Goal: Task Accomplishment & Management: Manage account settings

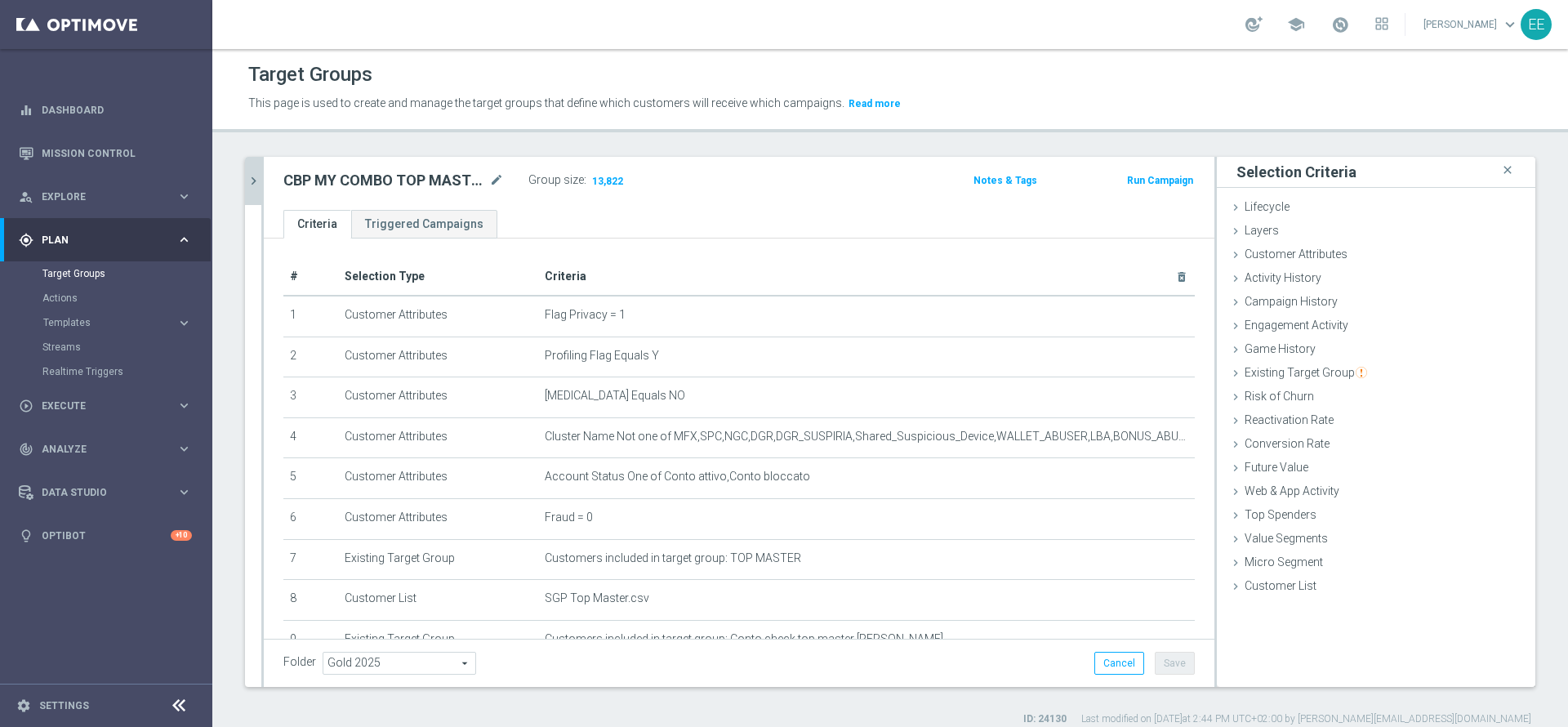
scroll to position [15, 0]
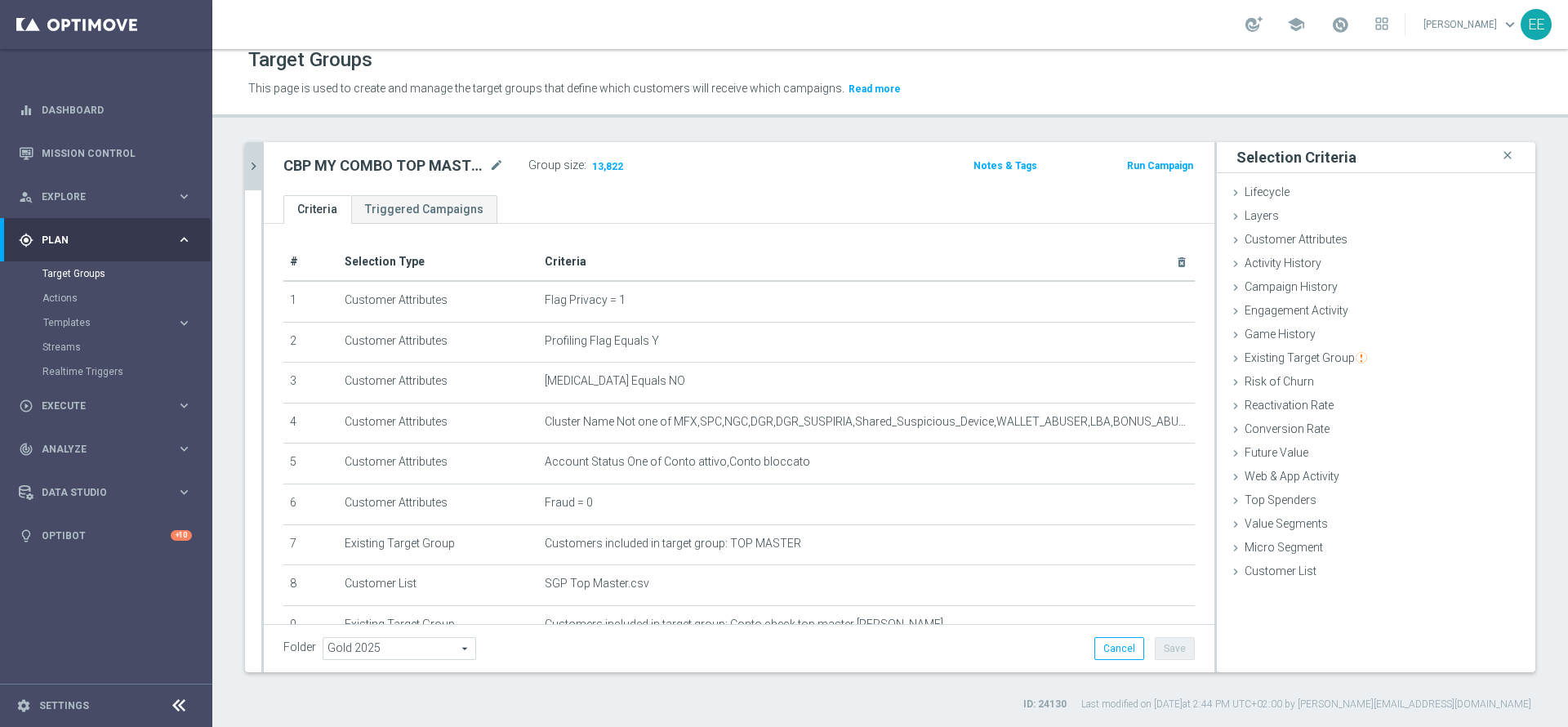
click at [246, 158] on icon "chevron_right" at bounding box center [254, 166] width 16 height 16
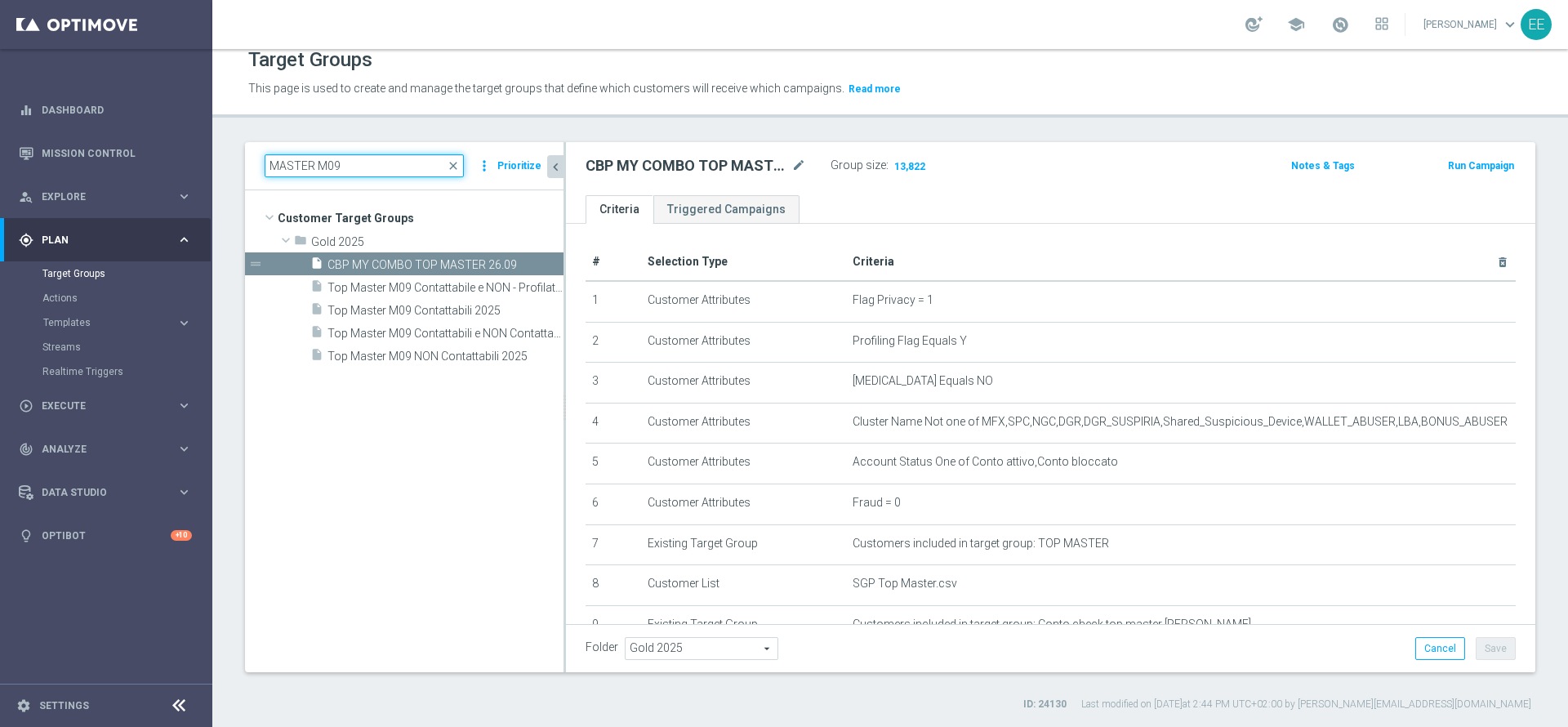
click at [366, 161] on input "MASTER M09" at bounding box center [365, 165] width 199 height 23
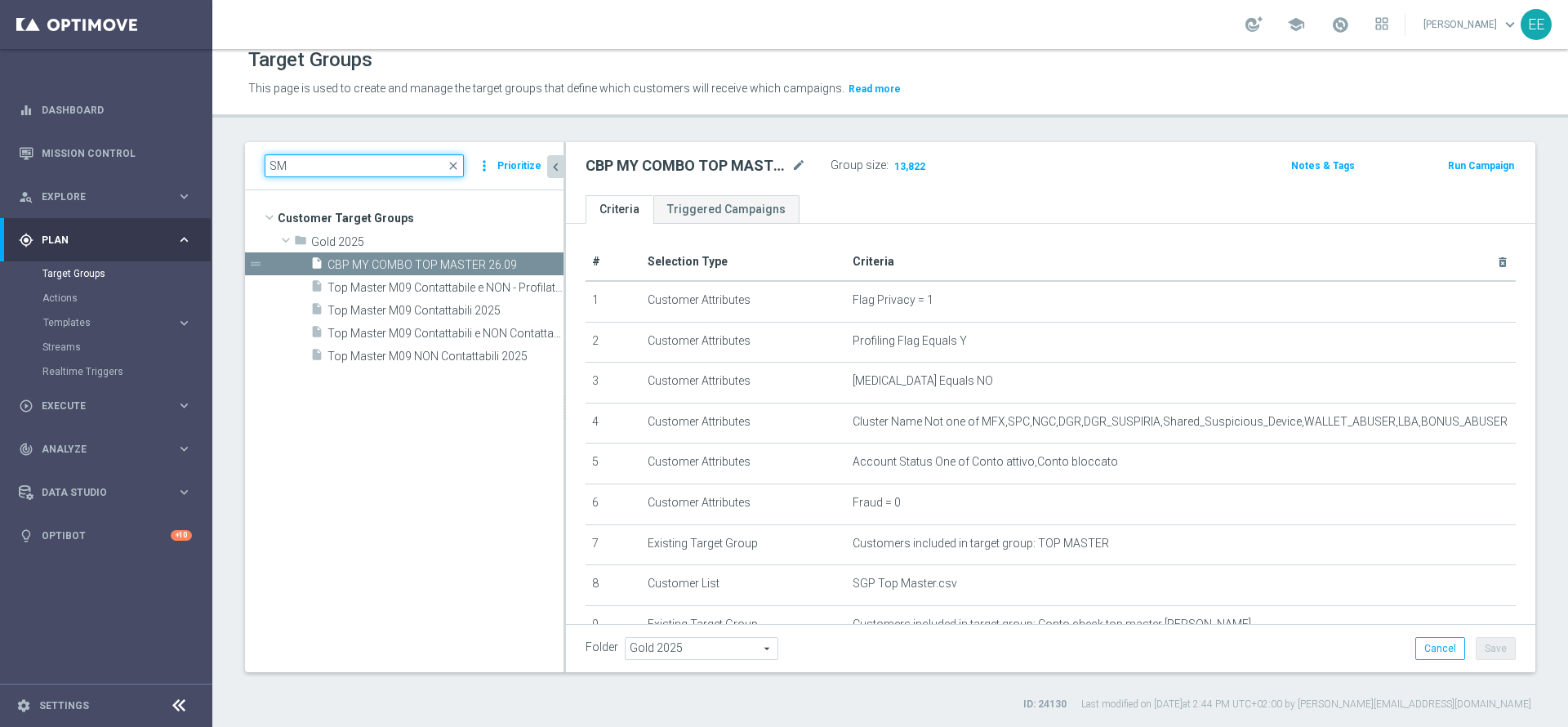
type input "S"
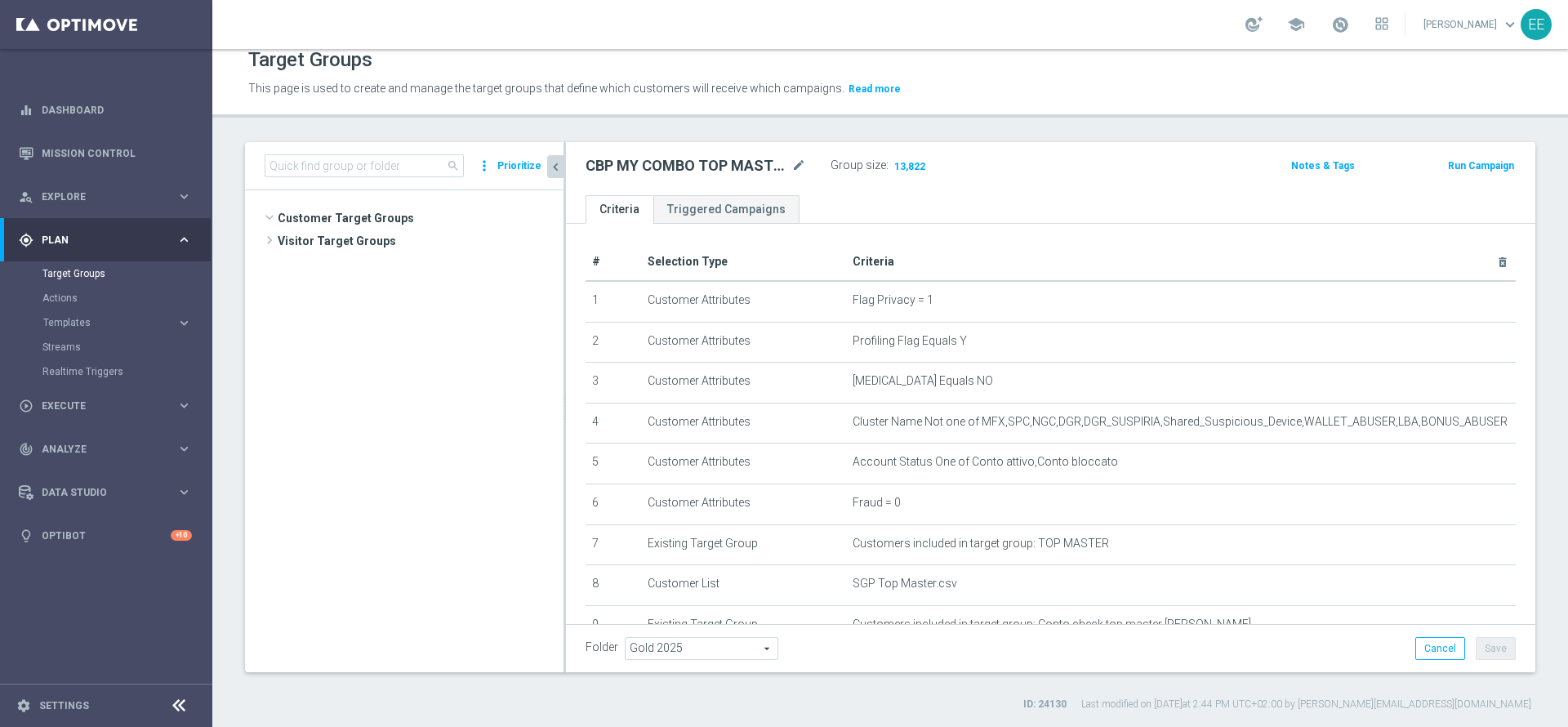
click at [1091, 154] on div "CBP MY COMBO TOP MASTER 26.09 mode_edit Group size : 13,822" at bounding box center [892, 167] width 637 height 26
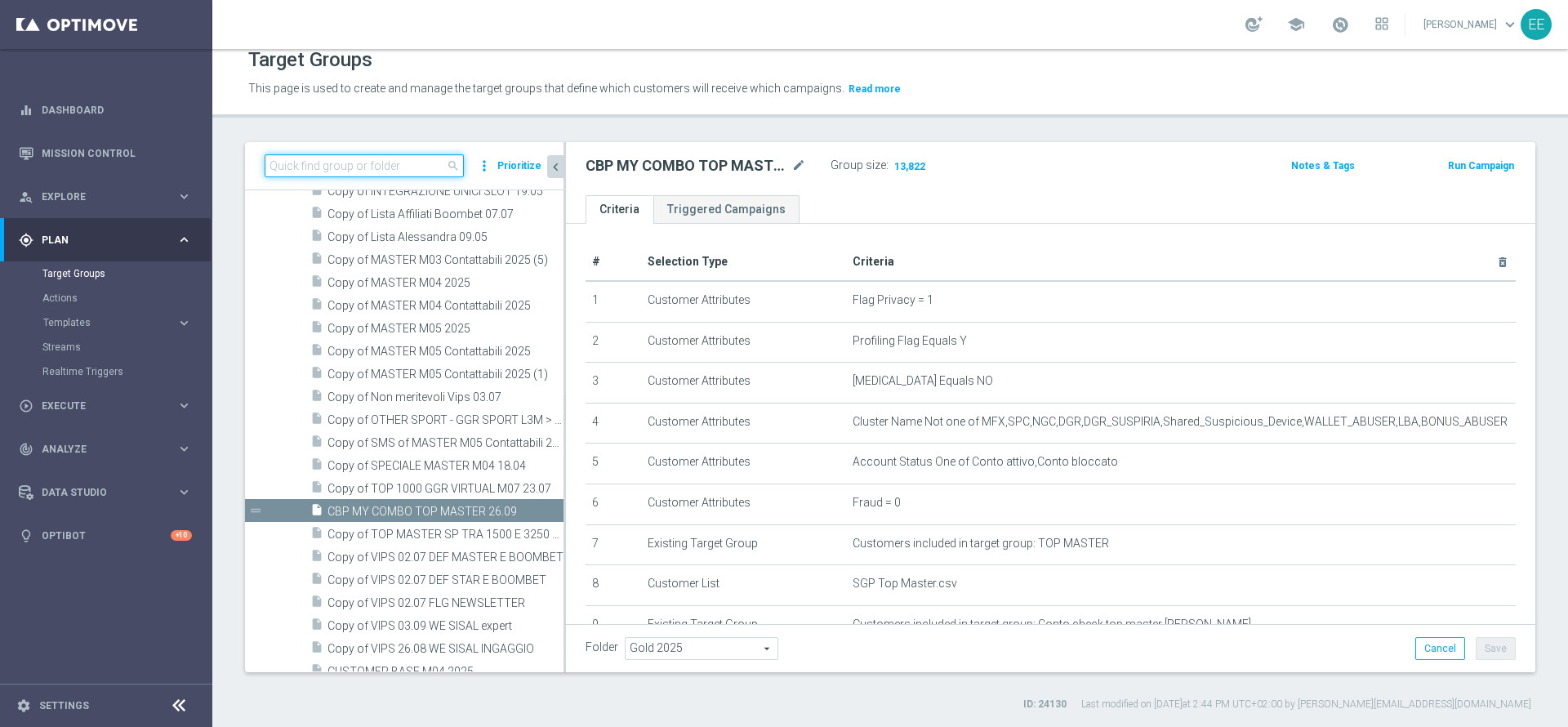
click at [405, 164] on input at bounding box center [365, 165] width 199 height 23
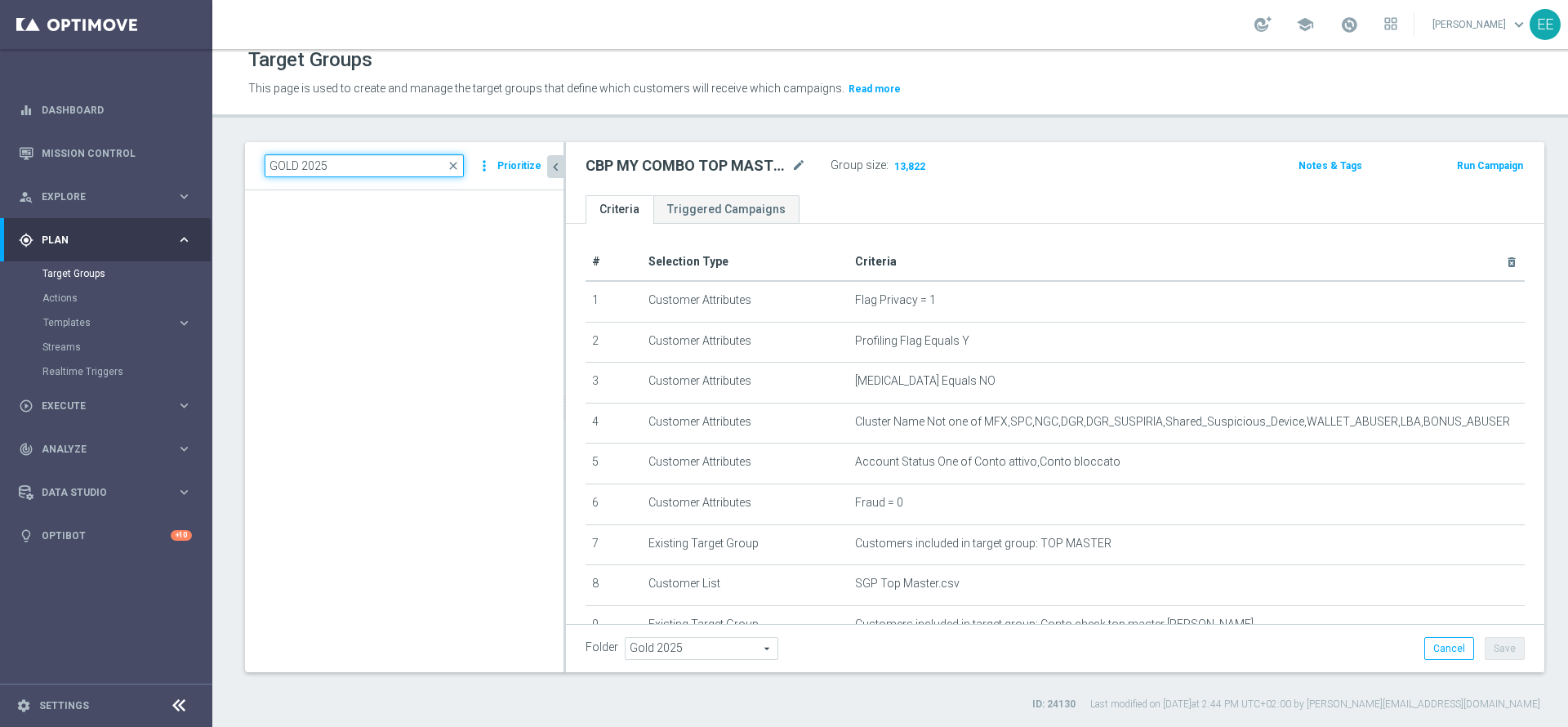
scroll to position [0, 0]
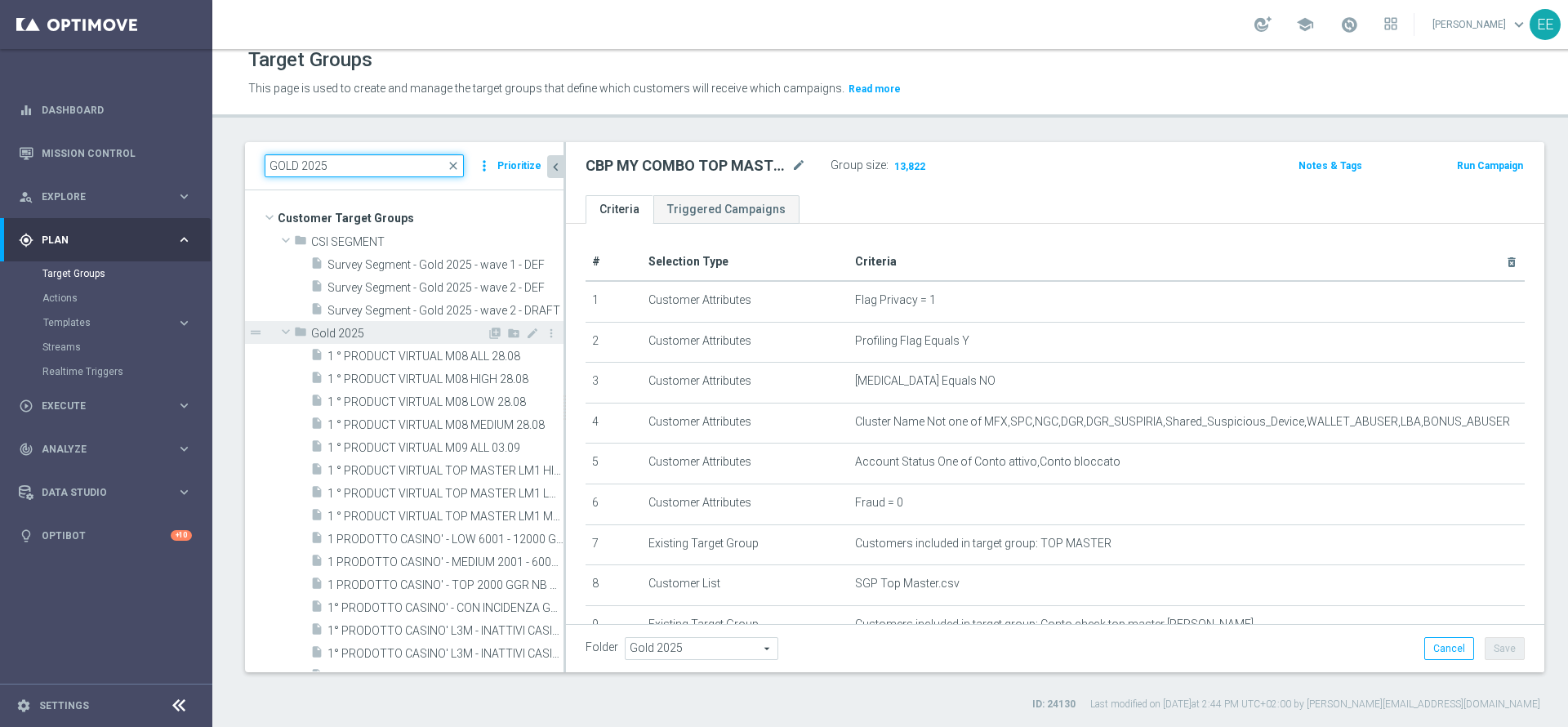
type input "GOLD 2025"
click at [389, 323] on div "folder Gold 2025" at bounding box center [390, 332] width 192 height 23
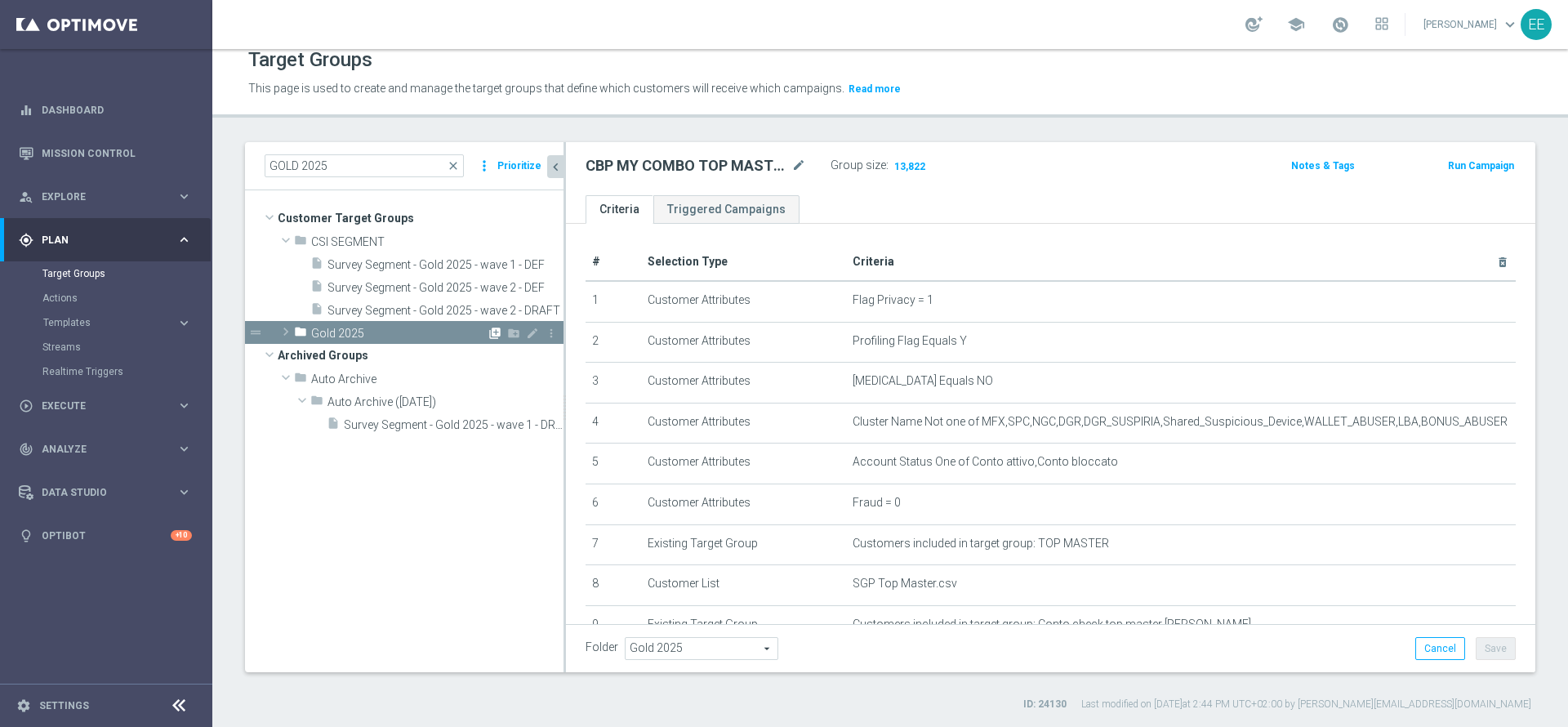
click at [493, 330] on icon "library_add" at bounding box center [494, 333] width 13 height 13
checkbox input "false"
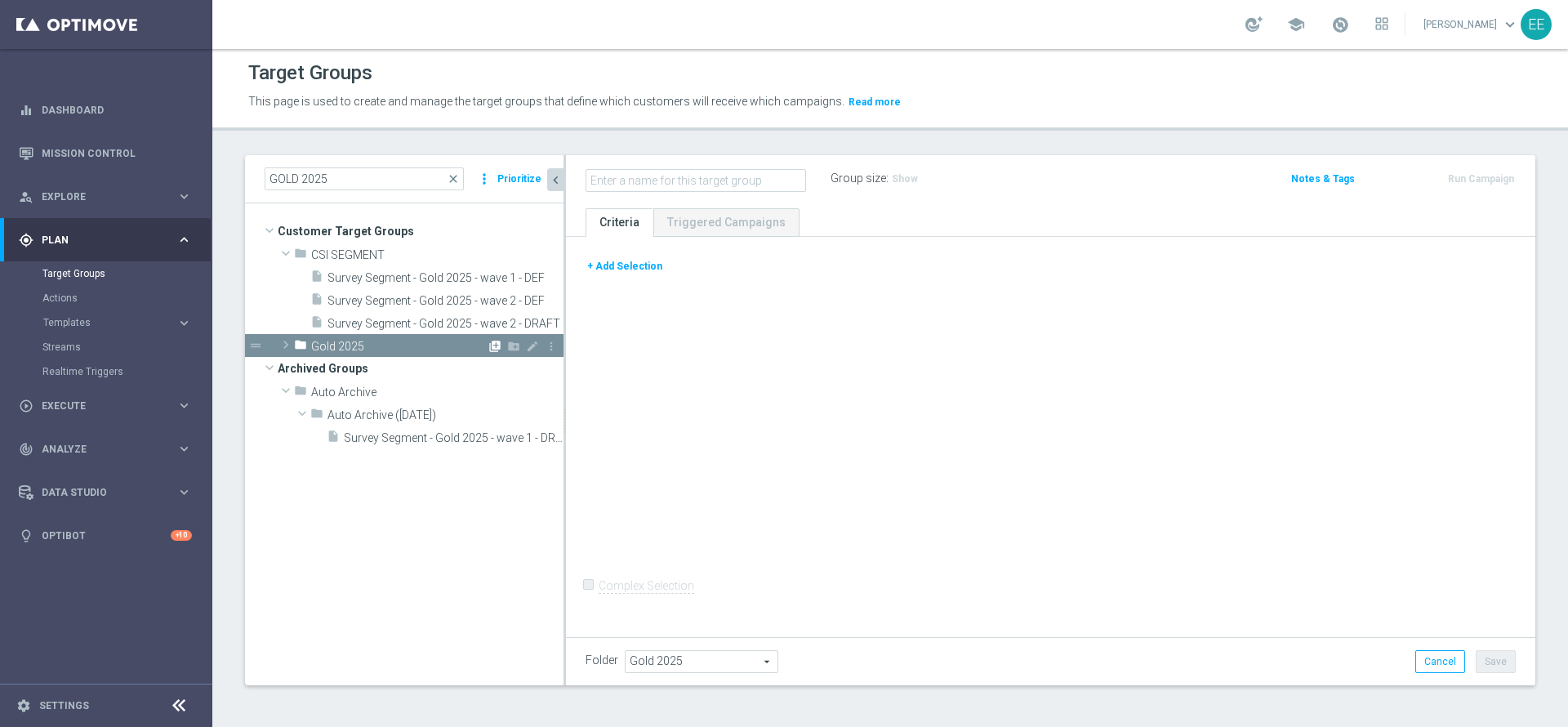
scroll to position [2, 0]
type input "SMS Speciale 25.09"
click at [610, 262] on button "+ Add Selection" at bounding box center [625, 266] width 79 height 18
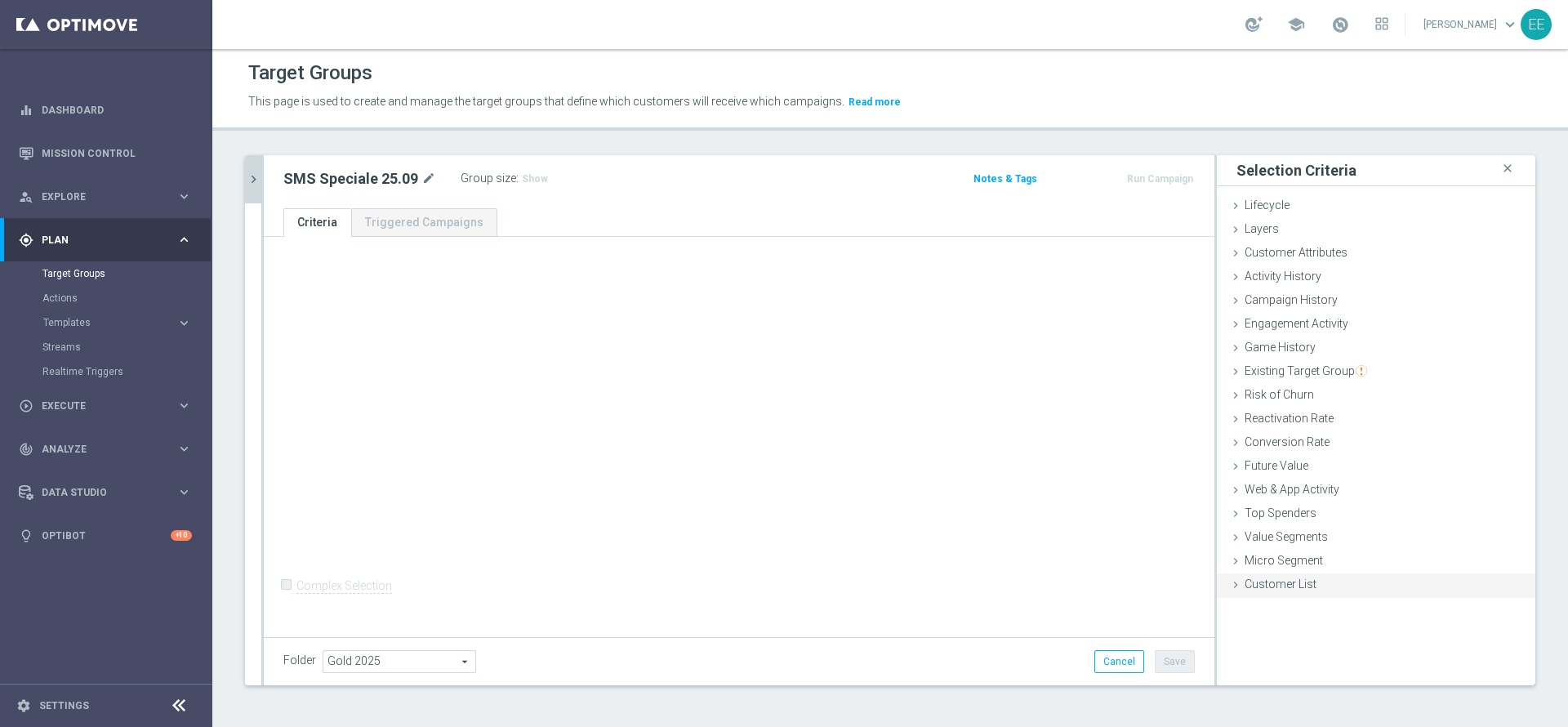
click at [1303, 582] on div "Customer List done selection saved" at bounding box center [1377, 586] width 319 height 25
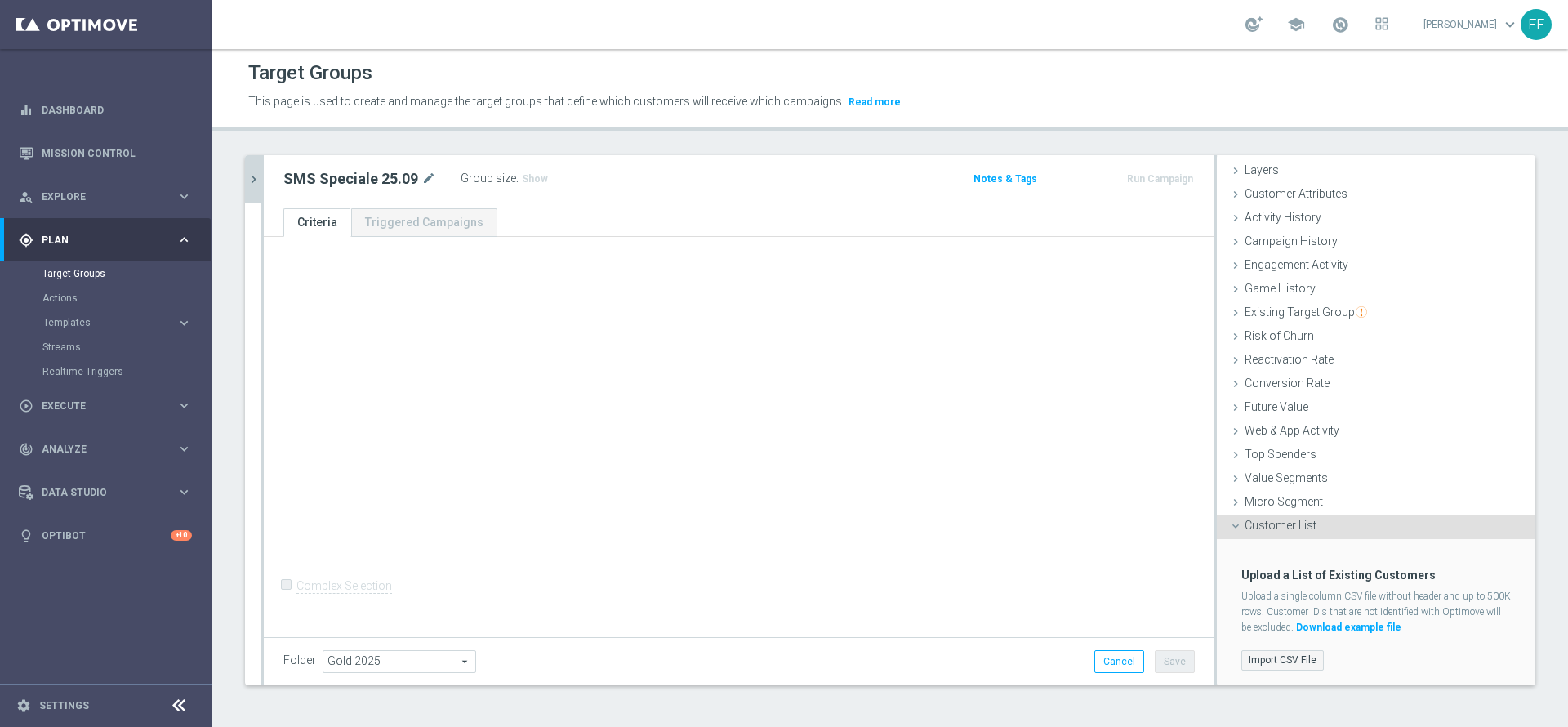
click at [1241, 656] on label "Import CSV File" at bounding box center [1282, 660] width 83 height 20
click at [0, 0] on input "Import CSV File" at bounding box center [0, 0] width 0 height 0
click at [1245, 657] on label "Import CSV File" at bounding box center [1282, 660] width 83 height 20
click at [0, 0] on input "Import CSV File" at bounding box center [0, 0] width 0 height 0
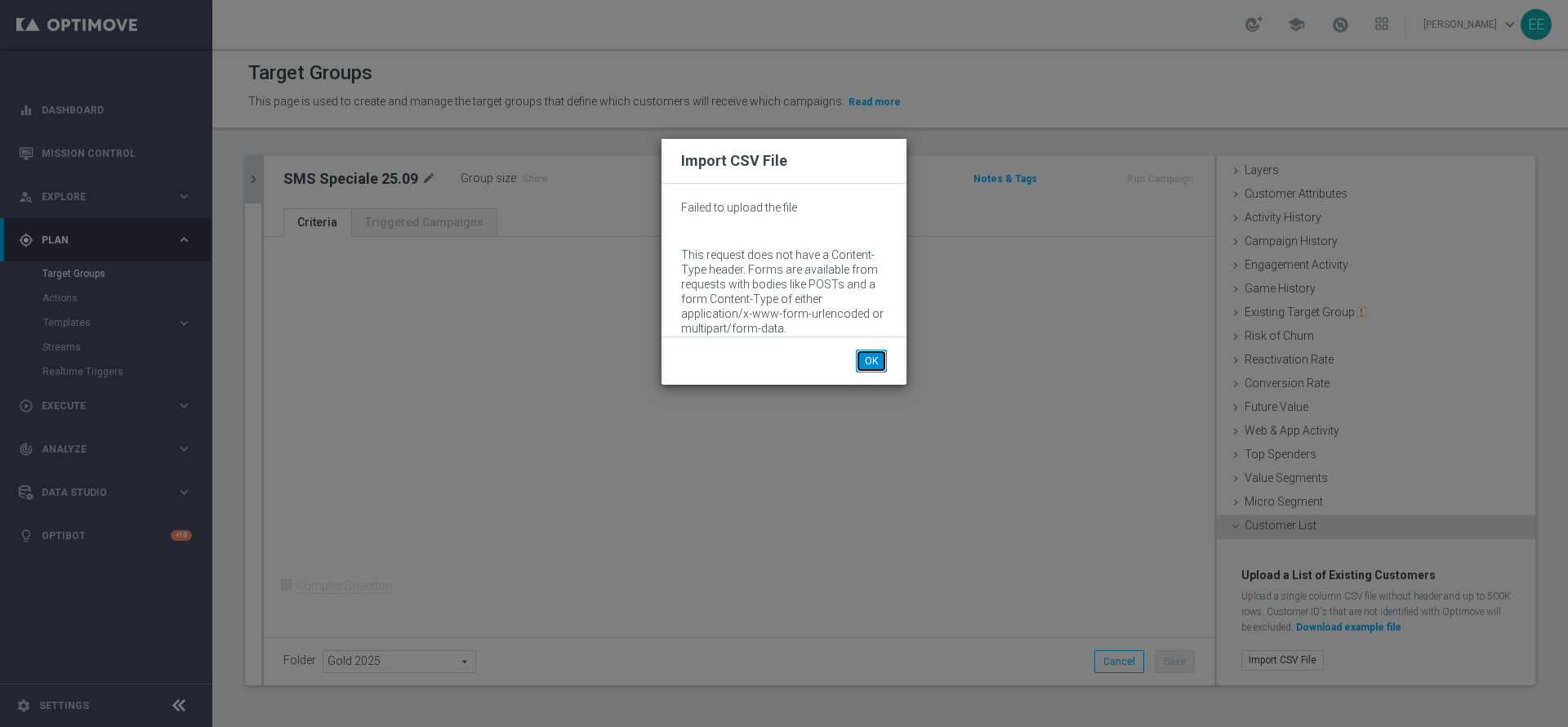
click at [865, 353] on button "OK" at bounding box center [871, 361] width 31 height 23
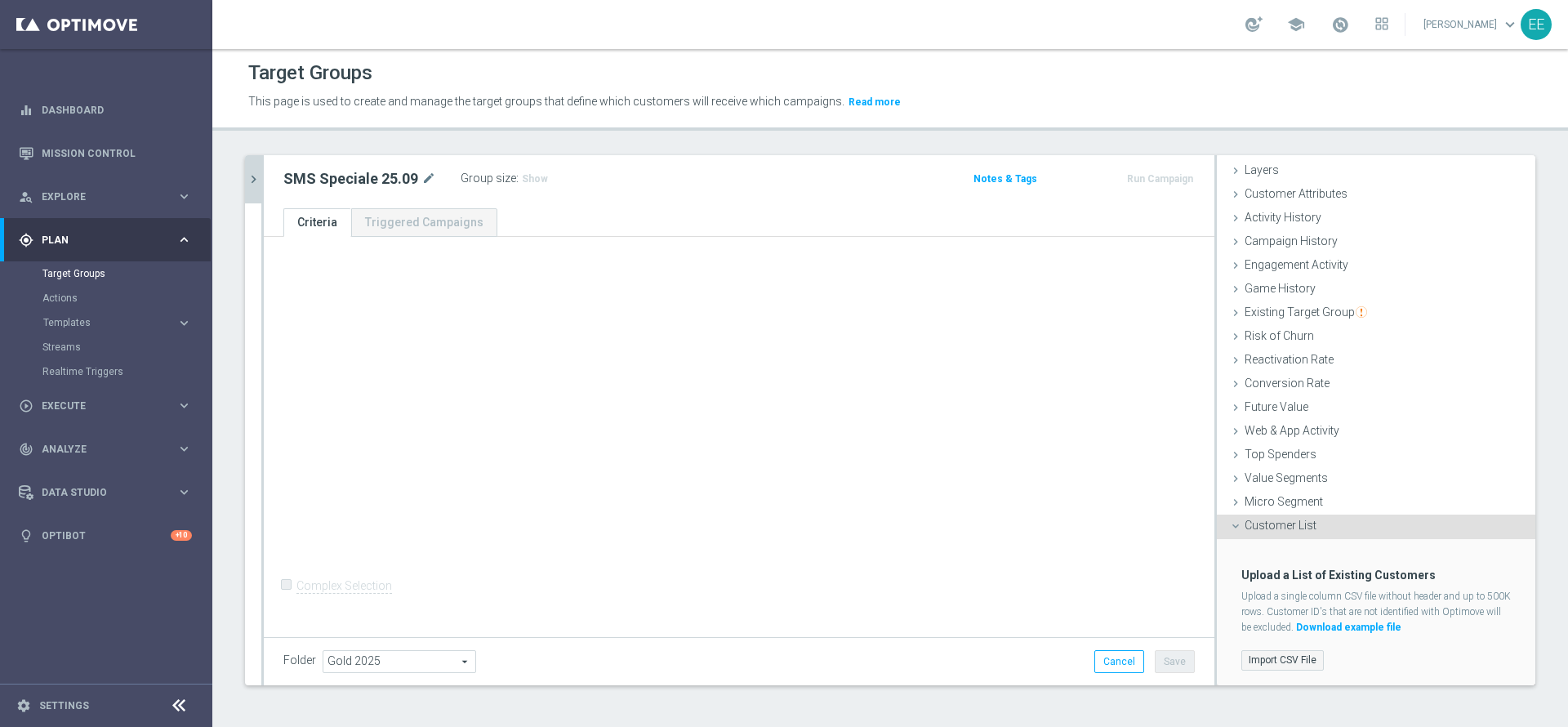
click at [1276, 661] on label "Import CSV File" at bounding box center [1282, 660] width 83 height 20
click at [0, 0] on input "Import CSV File" at bounding box center [0, 0] width 0 height 0
click at [1276, 663] on label "Import CSV File" at bounding box center [1282, 660] width 83 height 20
click at [0, 0] on input "Import CSV File" at bounding box center [0, 0] width 0 height 0
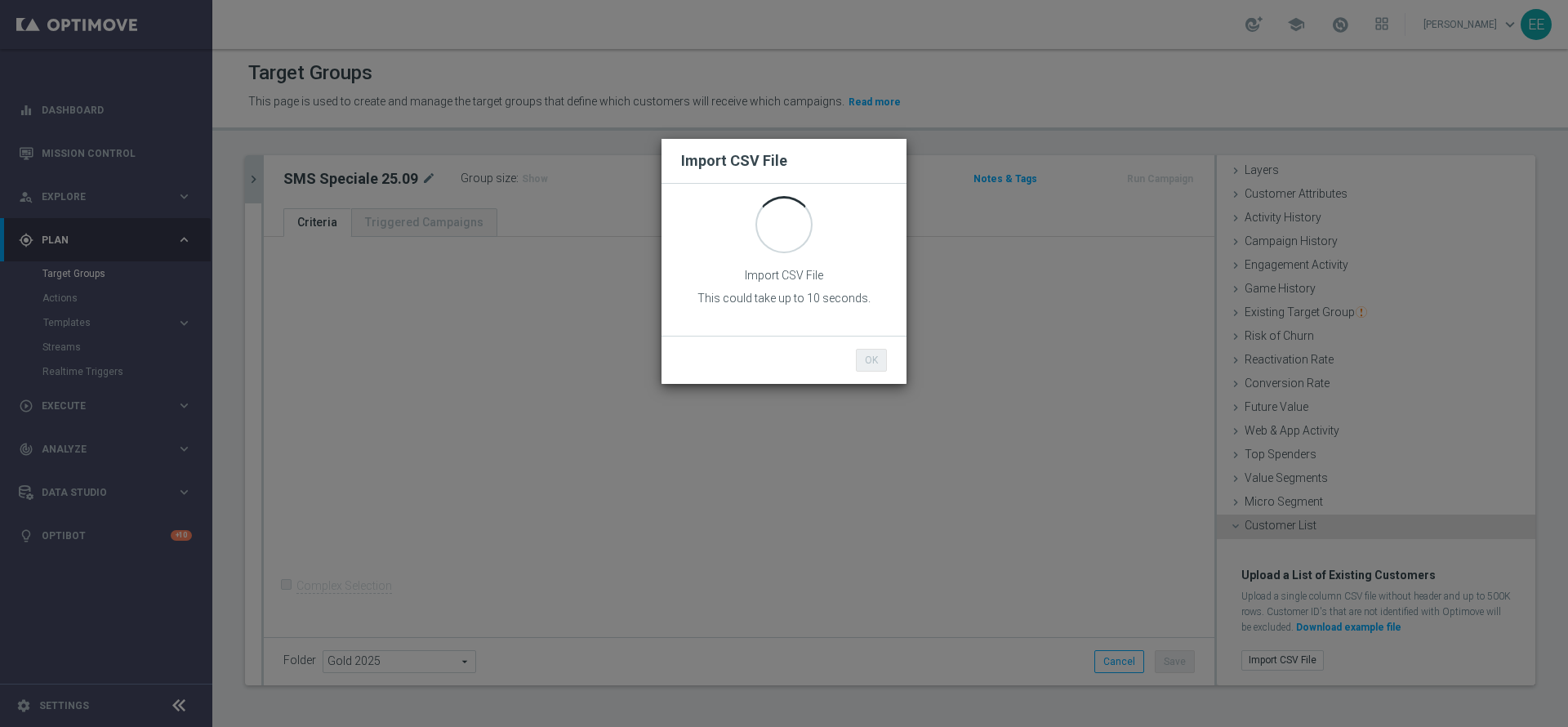
click at [1291, 604] on div "Import CSV File Import CSV File This could take up to 10 seconds. OK Cancel" at bounding box center [784, 364] width 1568 height 727
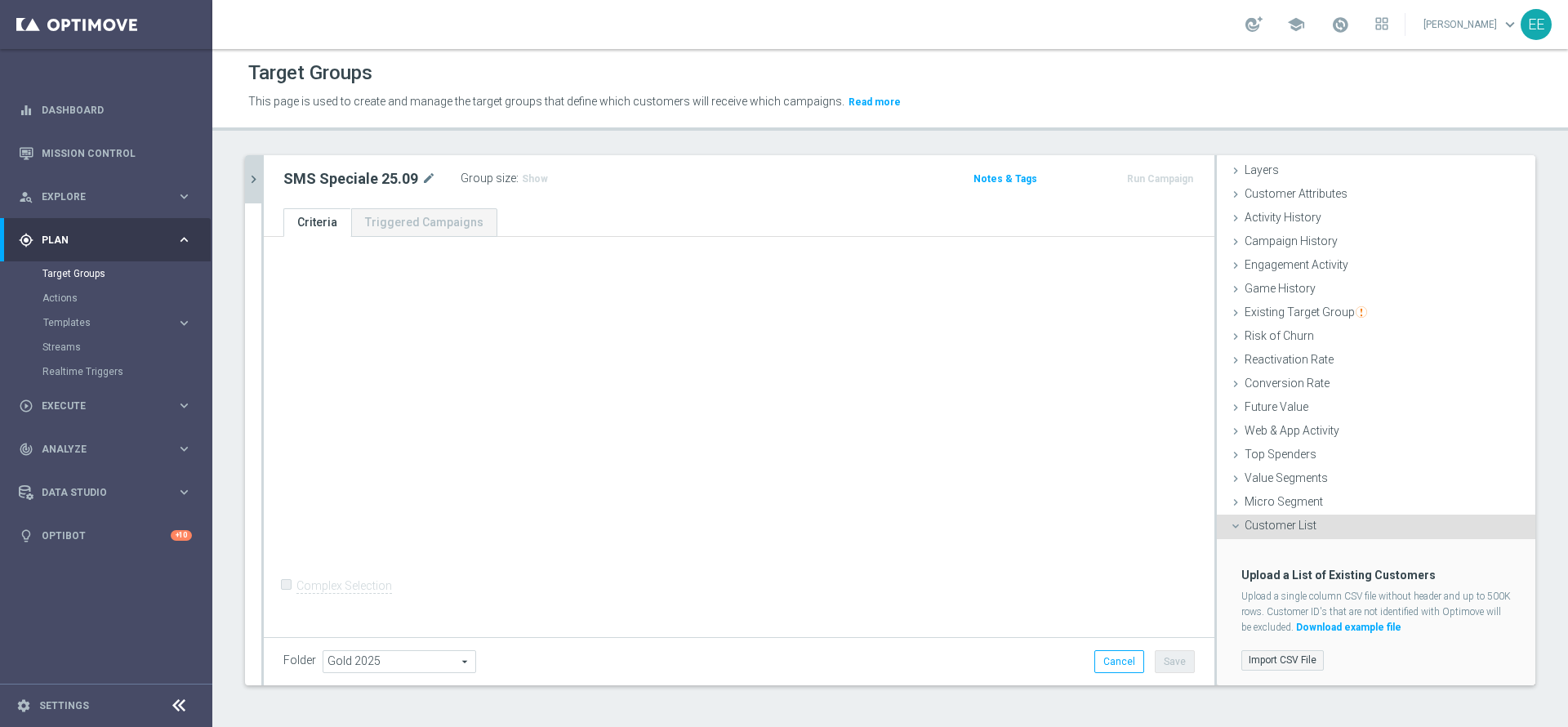
click at [1258, 664] on label "Import CSV File" at bounding box center [1282, 660] width 83 height 20
click at [0, 0] on input "Import CSV File" at bounding box center [0, 0] width 0 height 0
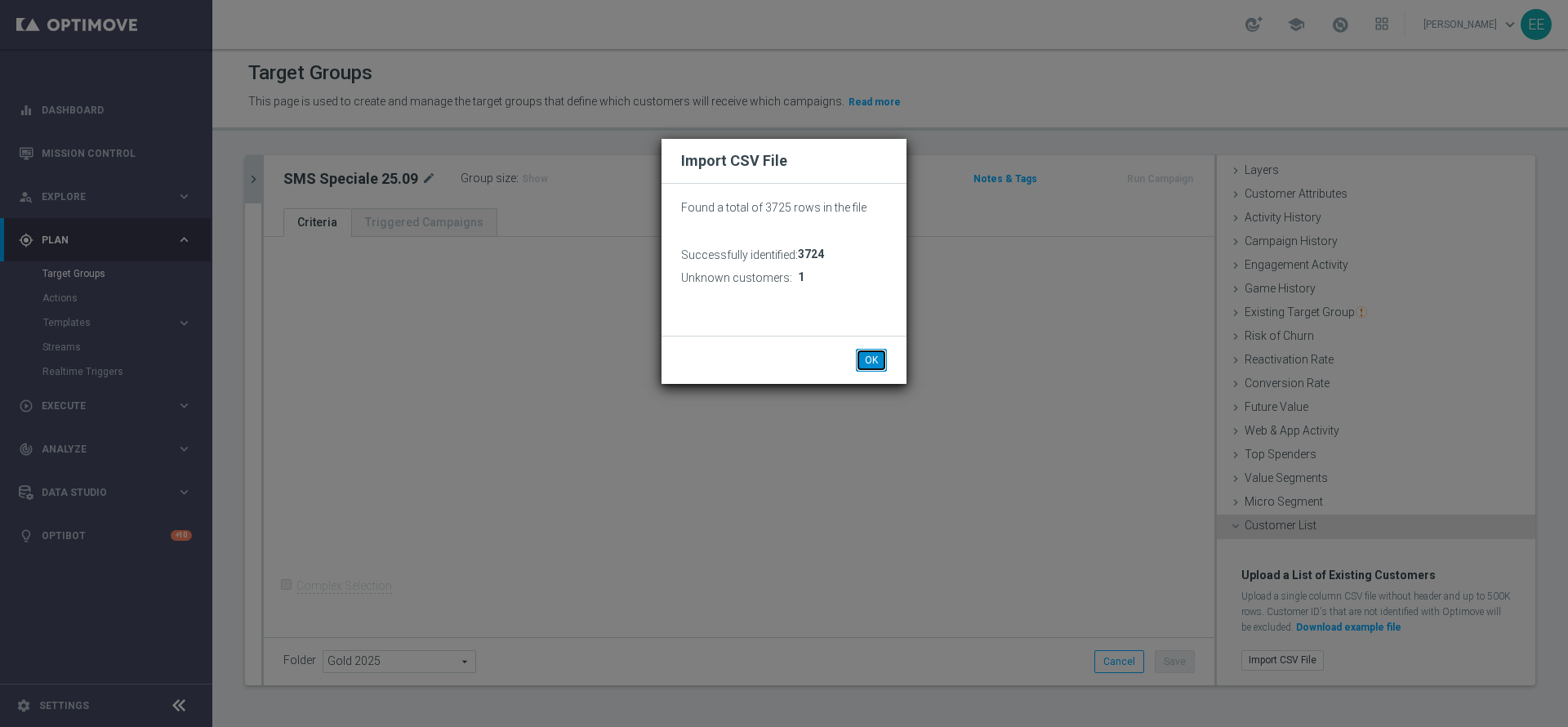
click at [873, 361] on button "OK" at bounding box center [871, 360] width 31 height 23
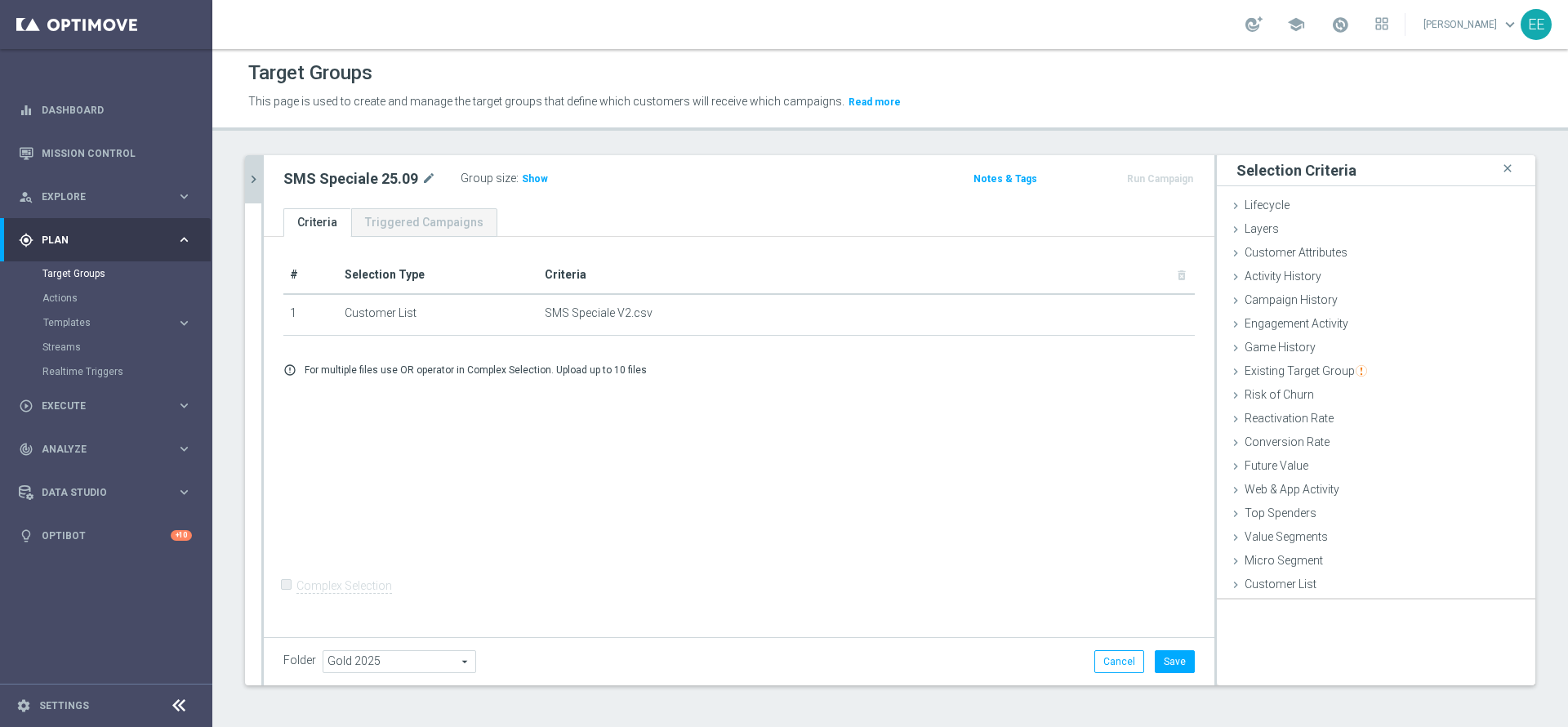
scroll to position [0, 0]
click at [1297, 259] on span "Customer Attributes" at bounding box center [1296, 252] width 103 height 13
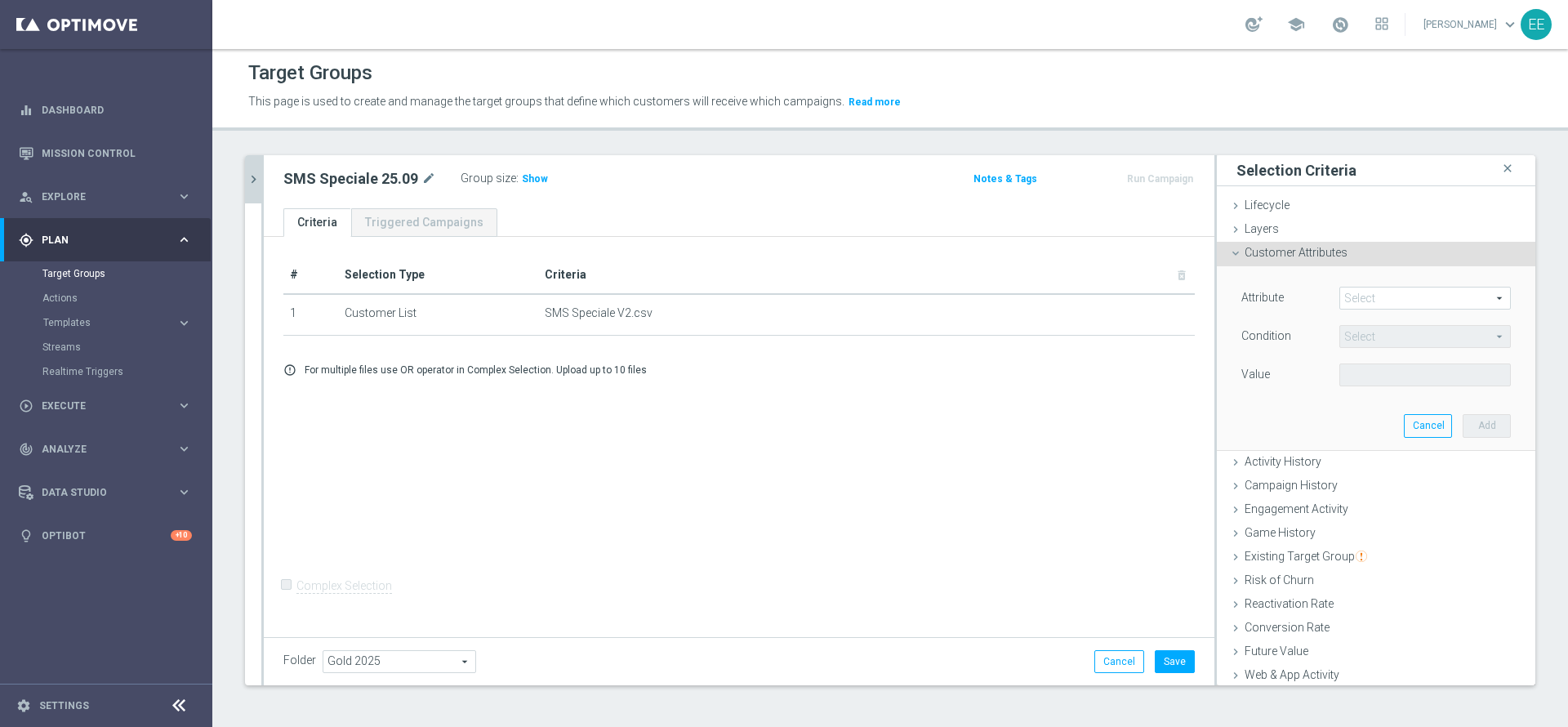
click at [1357, 297] on span at bounding box center [1425, 298] width 170 height 21
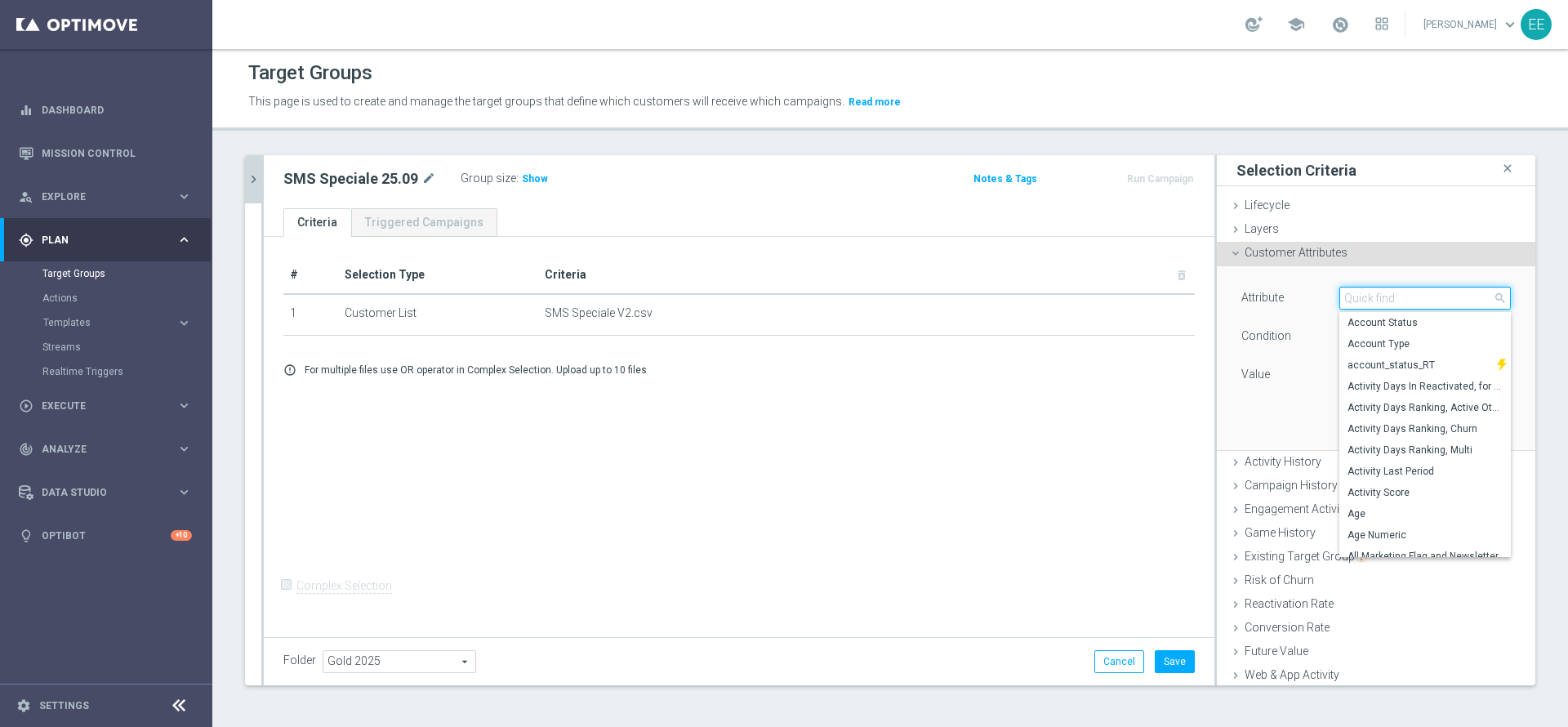
click at [1357, 297] on input "search" at bounding box center [1426, 298] width 171 height 23
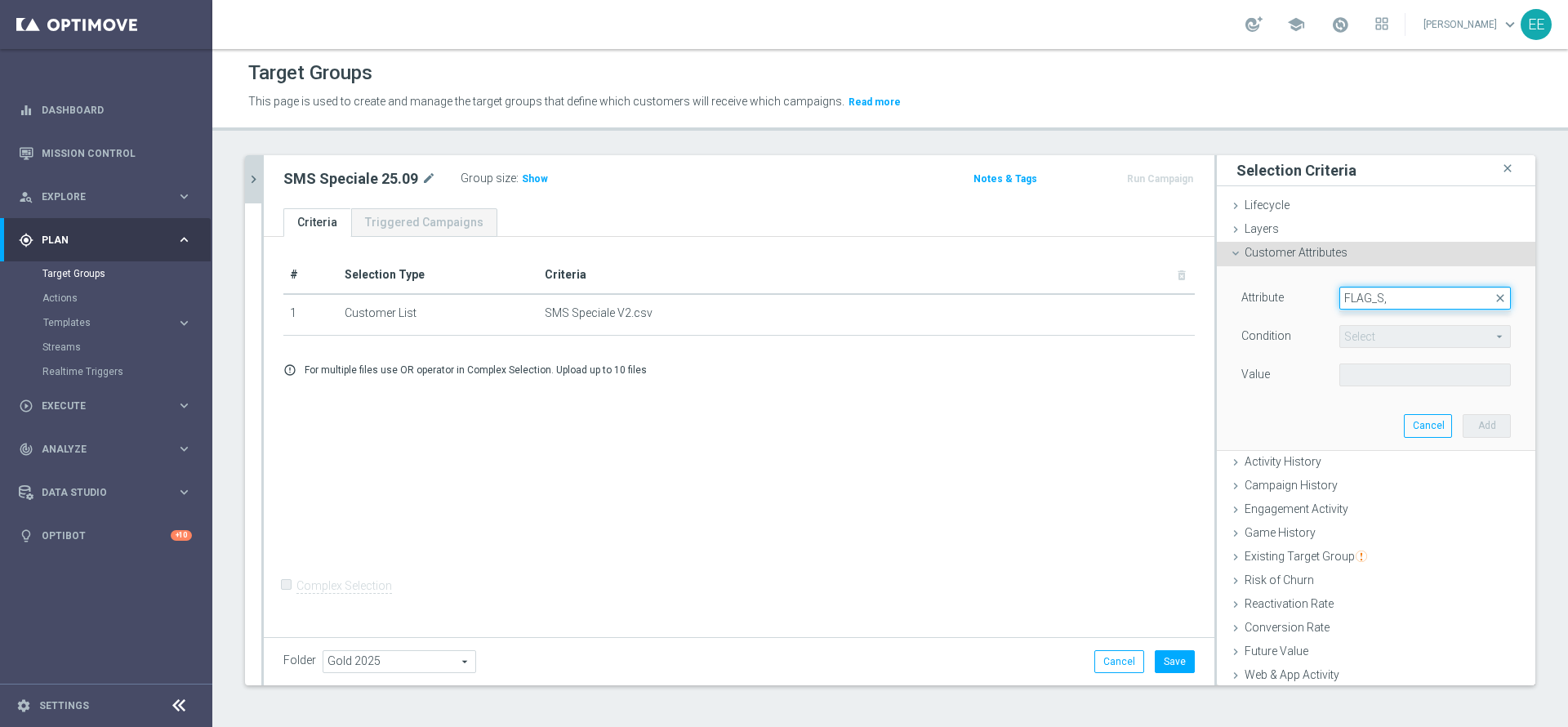
type input "FLAG_S"
click at [1388, 317] on span "FLAG_SMS" at bounding box center [1419, 322] width 141 height 13
type input "FLAG_SMS"
type input "Equals"
click at [1394, 374] on span at bounding box center [1425, 374] width 170 height 21
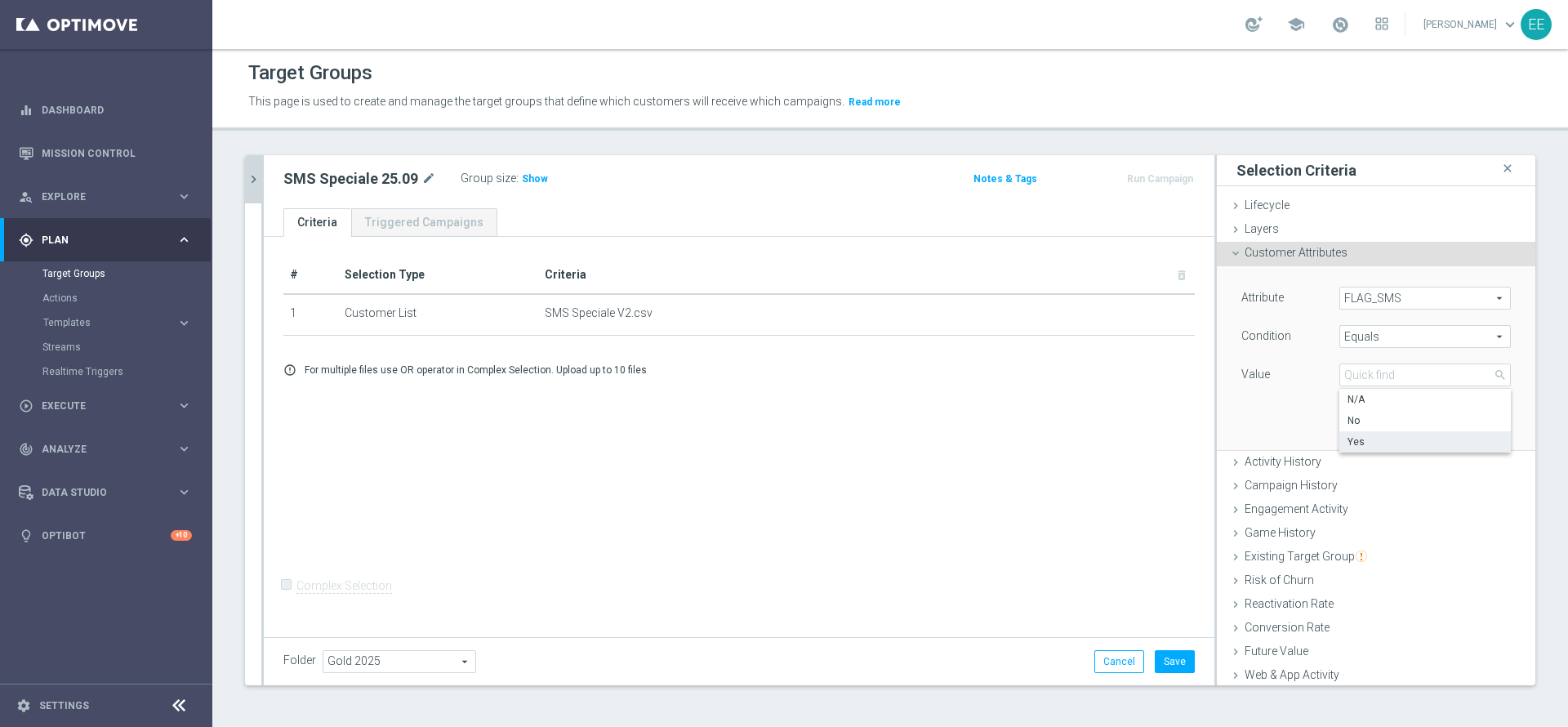
click at [1348, 439] on span "Yes" at bounding box center [1426, 441] width 155 height 13
type input "Yes"
click at [1462, 426] on button "Add" at bounding box center [1486, 425] width 48 height 23
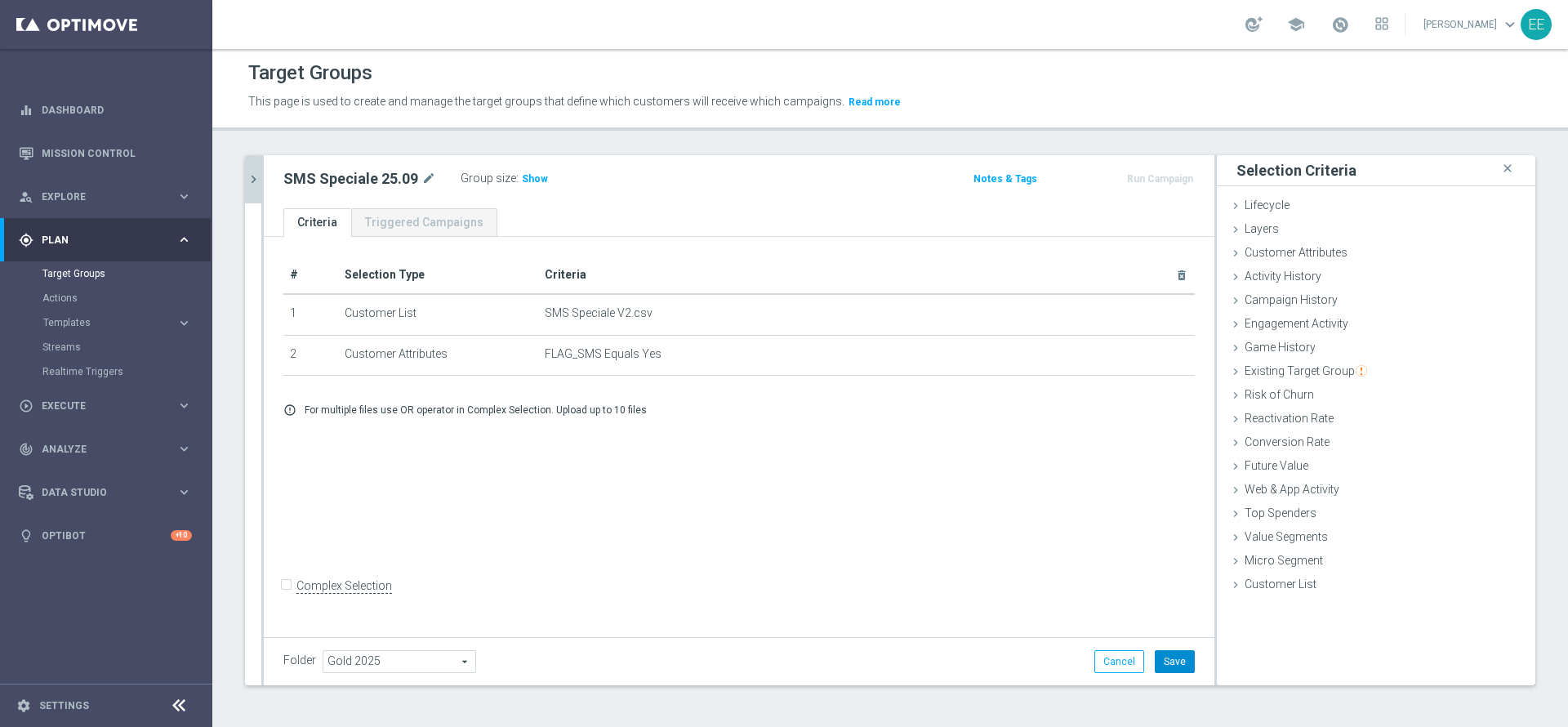
click at [1164, 659] on button "Save" at bounding box center [1175, 661] width 40 height 23
click at [535, 185] on h3 "Show" at bounding box center [535, 179] width 30 height 18
click at [535, 185] on span "3,308" at bounding box center [537, 181] width 29 height 16
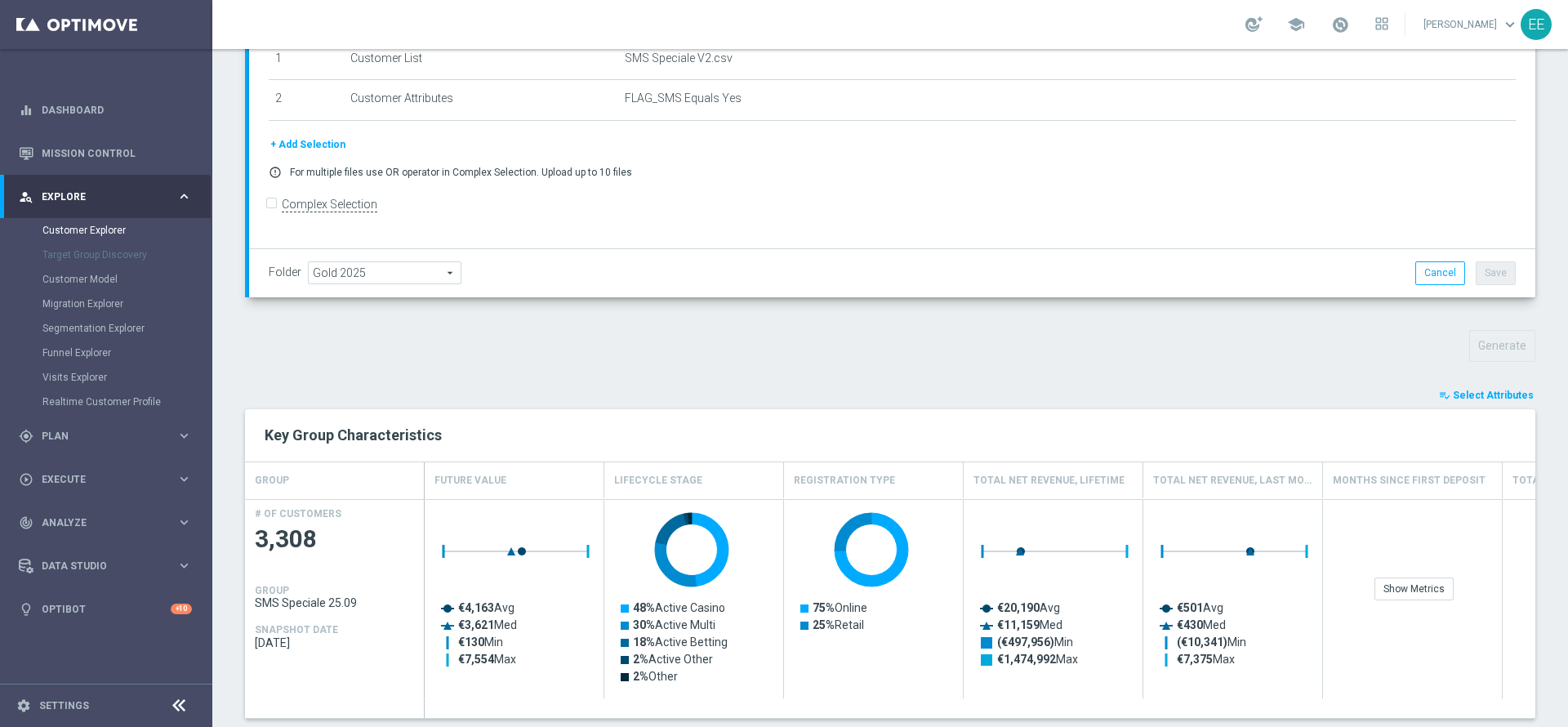
scroll to position [310, 0]
click at [1509, 400] on span "Select Attributes" at bounding box center [1493, 395] width 81 height 11
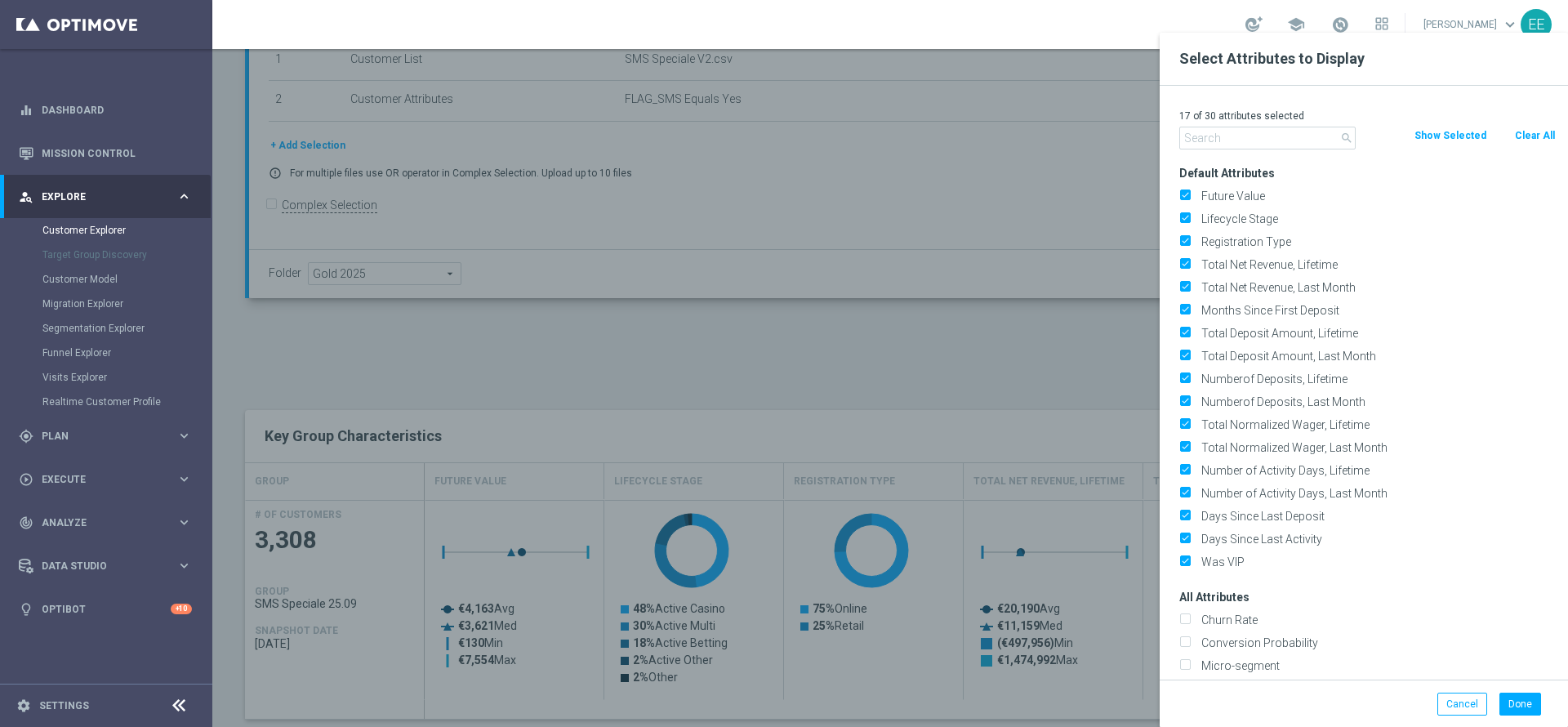
click at [1527, 141] on button "Clear All" at bounding box center [1534, 135] width 43 height 18
checkbox input "false"
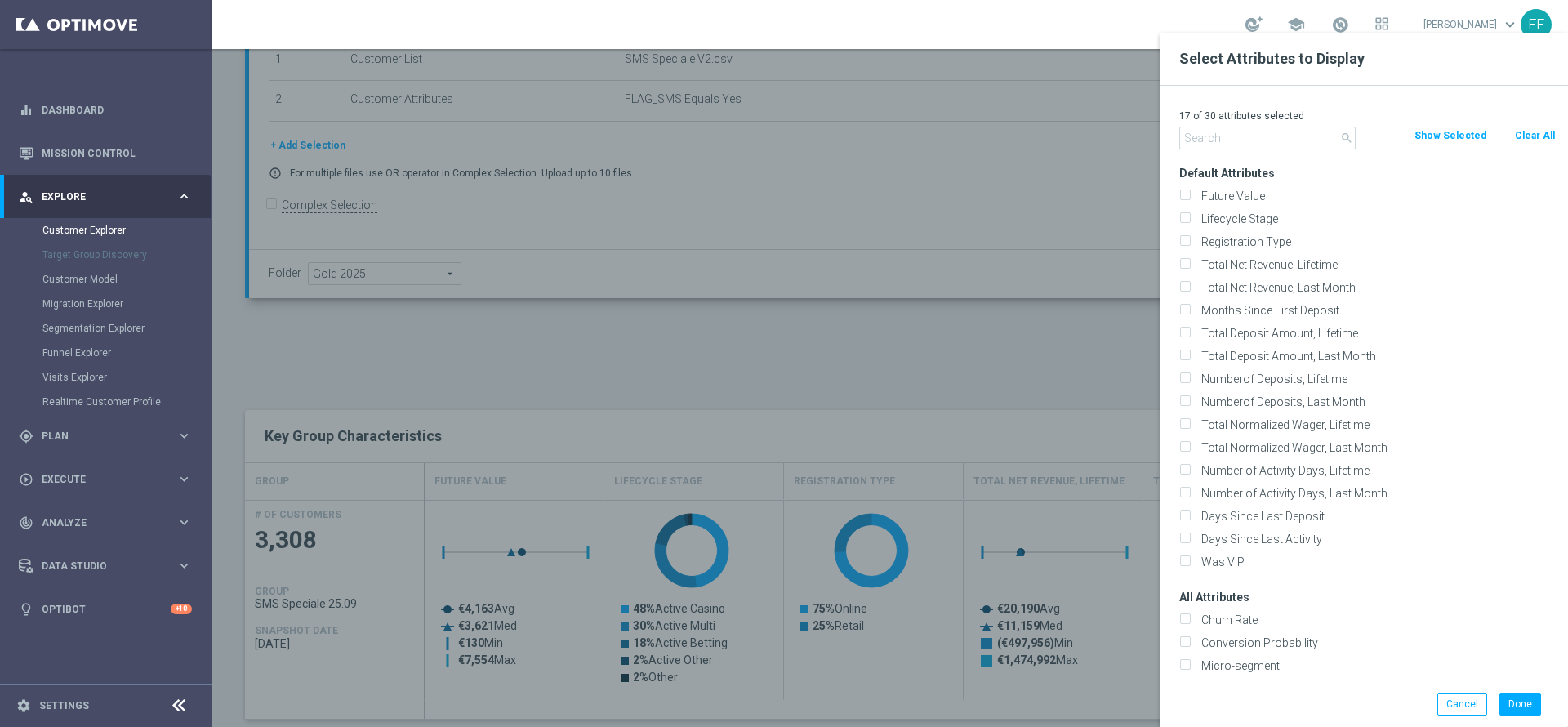
checkbox input "false"
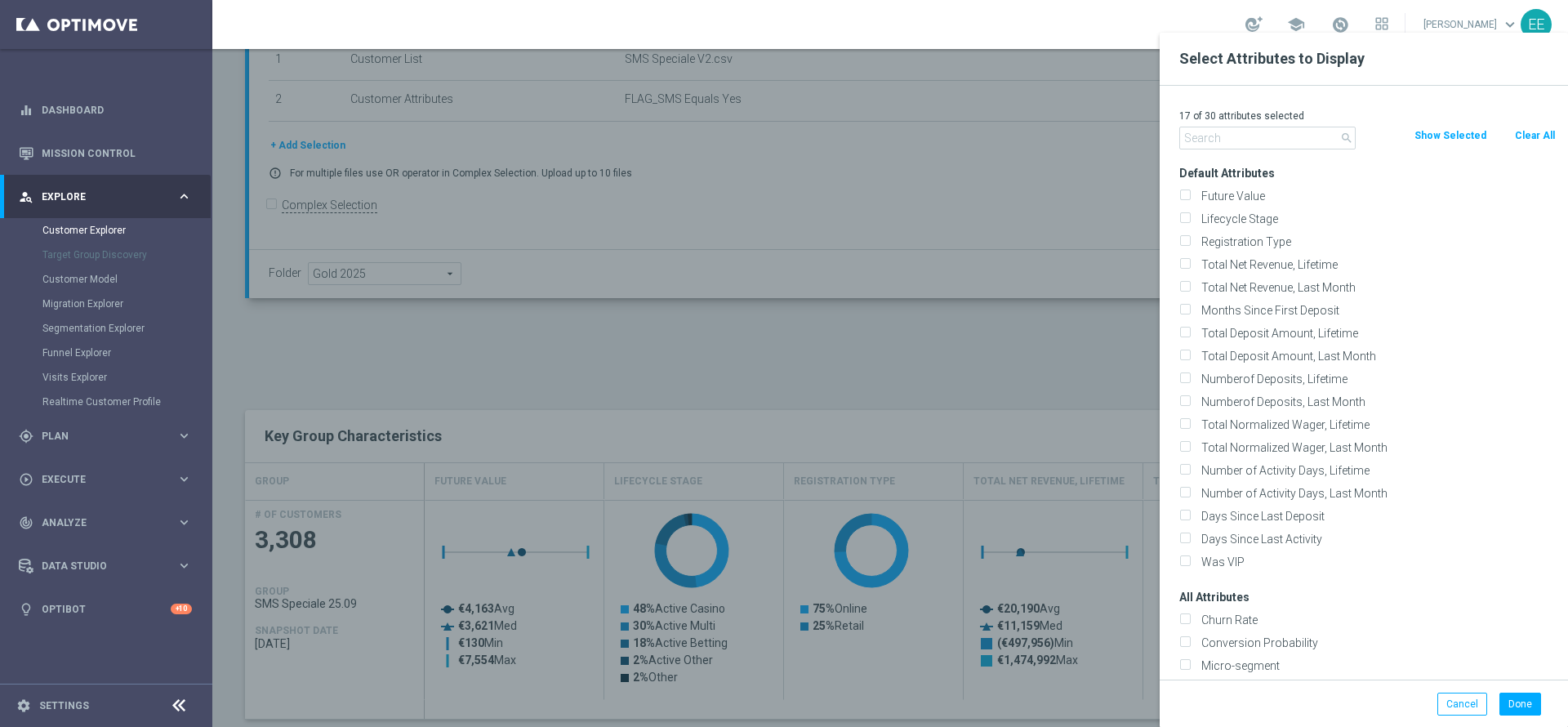
checkbox input "false"
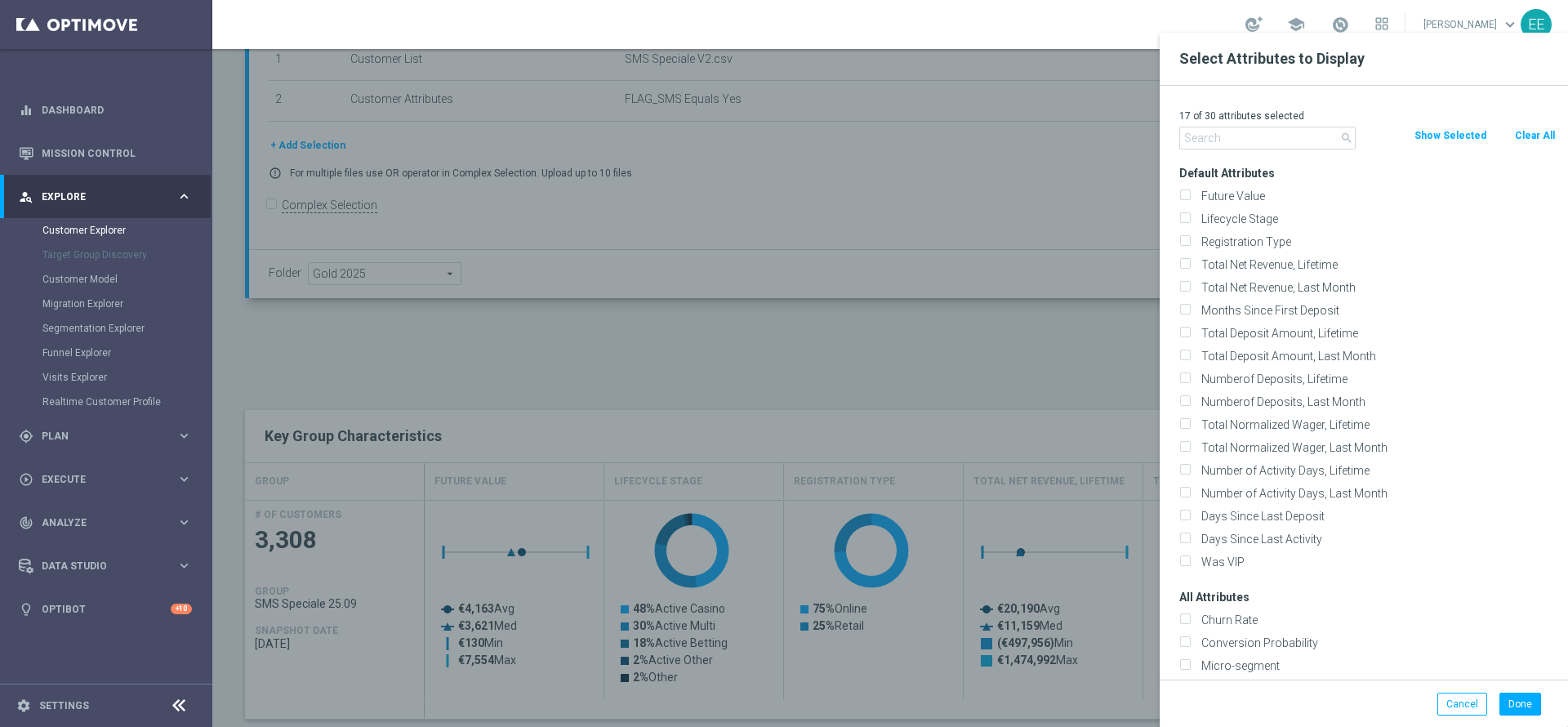
checkbox input "false"
click at [1253, 127] on input "text" at bounding box center [1267, 137] width 176 height 23
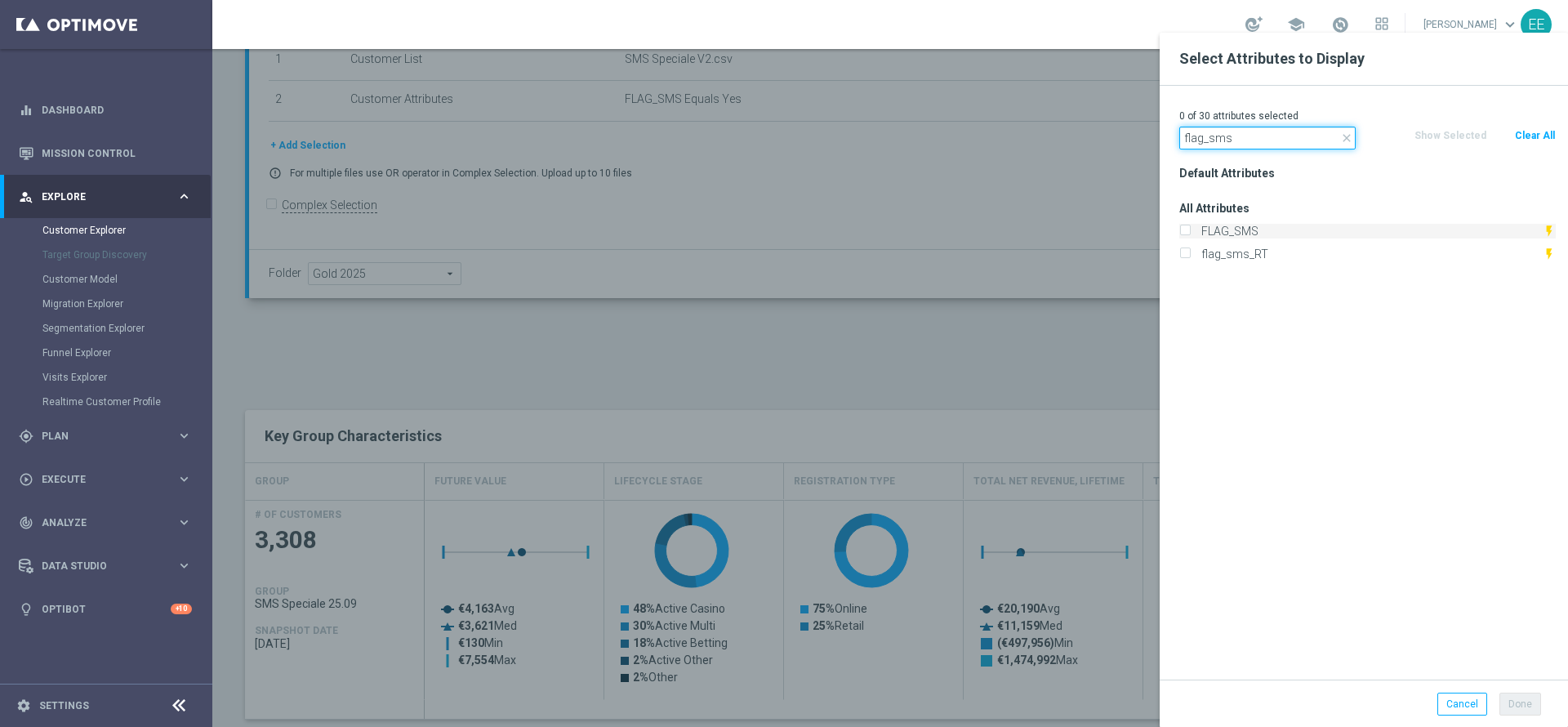
type input "flag_sms"
click at [1283, 225] on label "FLAG_SMS" at bounding box center [1369, 231] width 347 height 15
click at [1190, 228] on input "FLAG_SMS" at bounding box center [1184, 233] width 11 height 11
checkbox input "true"
click at [1263, 143] on input "flag_sms" at bounding box center [1267, 137] width 176 height 23
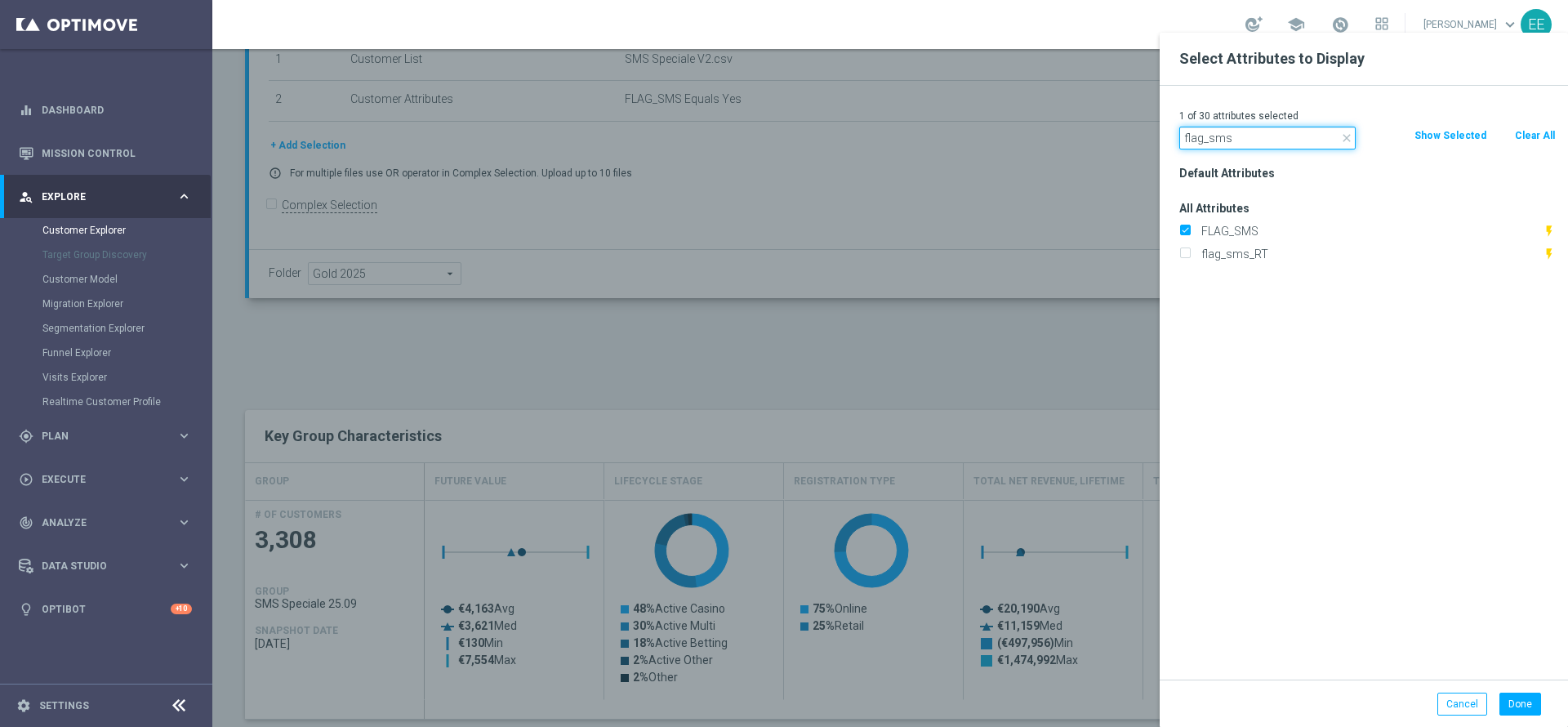
click at [1263, 143] on input "flag_sms" at bounding box center [1267, 137] width 176 height 23
type input "ph"
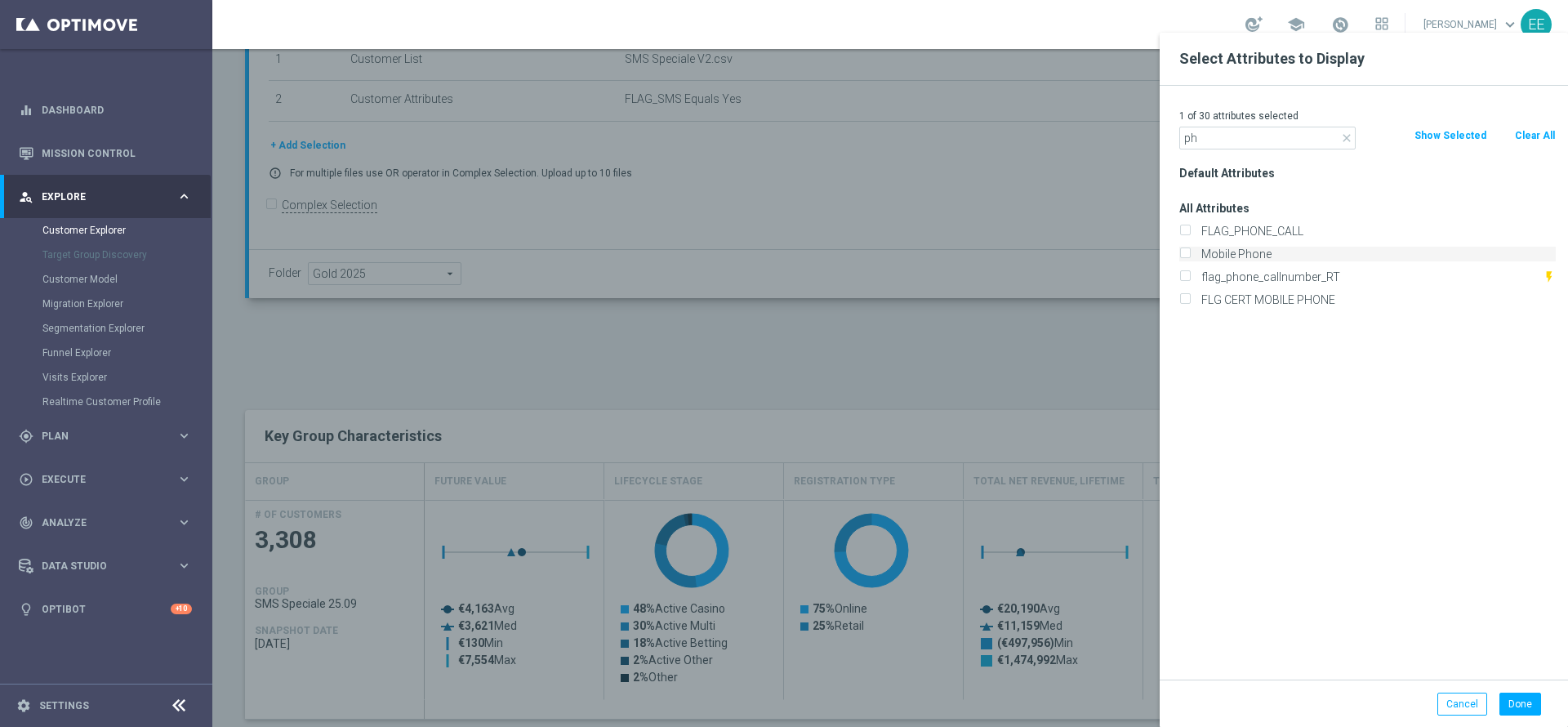
click at [1275, 247] on label "Mobile Phone" at bounding box center [1376, 254] width 361 height 15
click at [1190, 251] on input "Mobile Phone" at bounding box center [1184, 256] width 11 height 11
checkbox input "true"
click at [1531, 692] on button "Done" at bounding box center [1520, 703] width 42 height 23
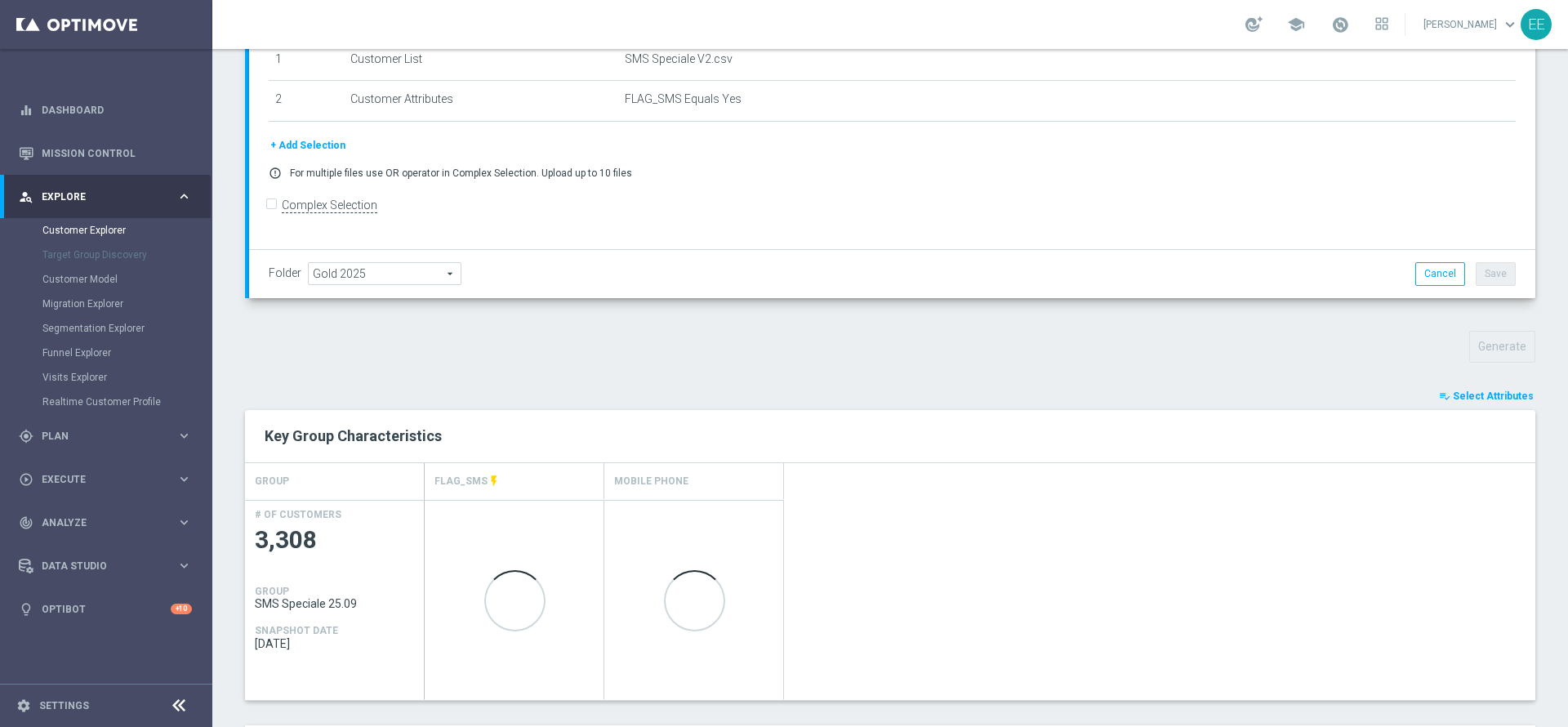
scroll to position [441, 0]
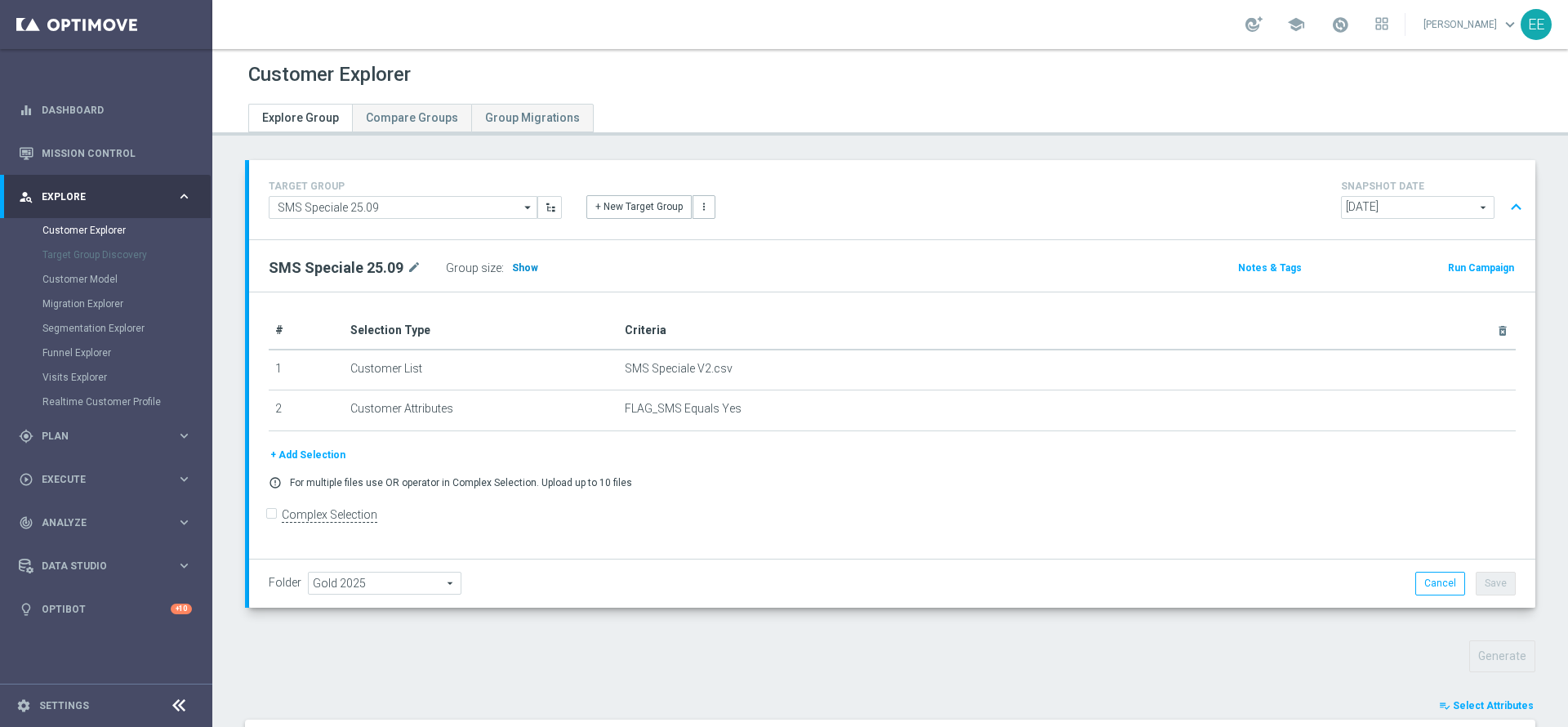
click at [523, 268] on span "Show" at bounding box center [525, 267] width 26 height 11
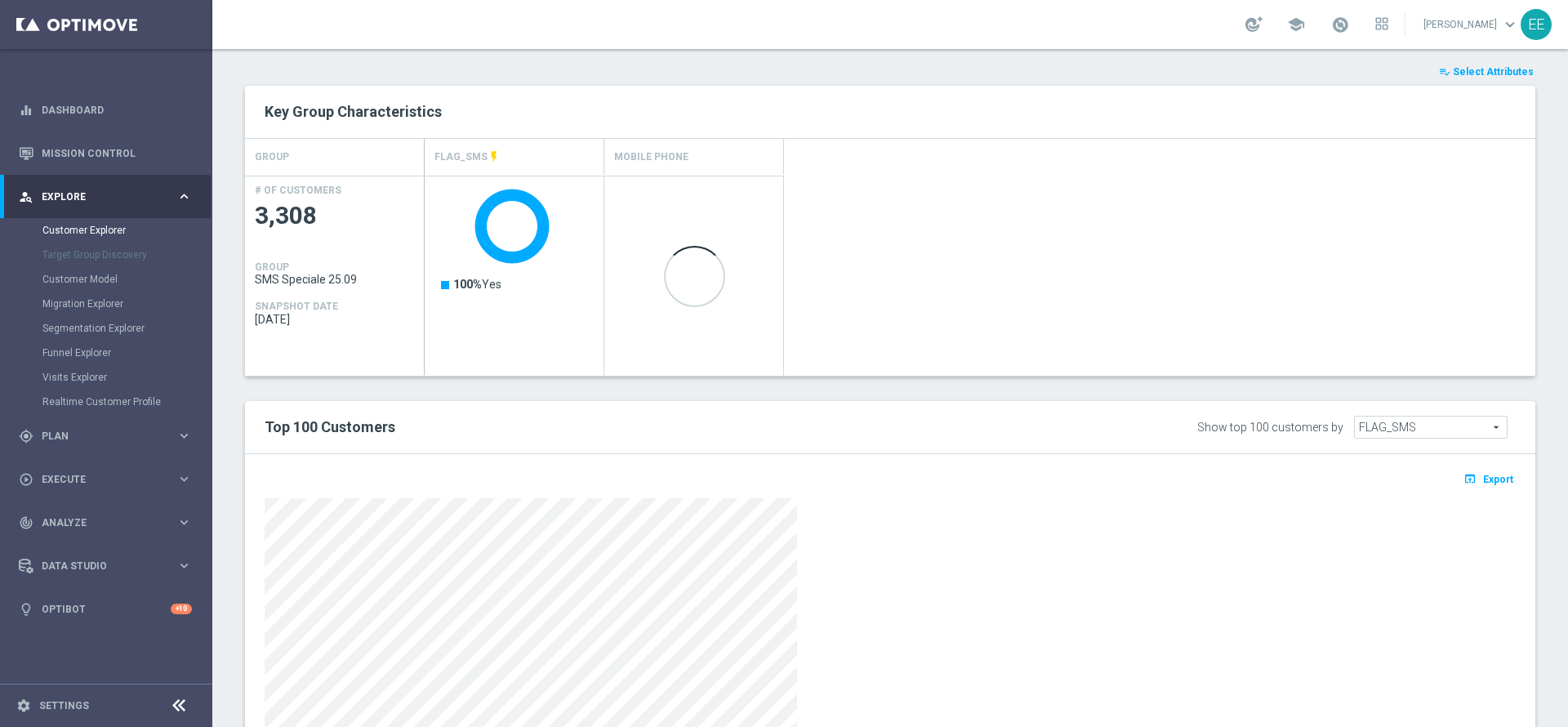
scroll to position [705, 0]
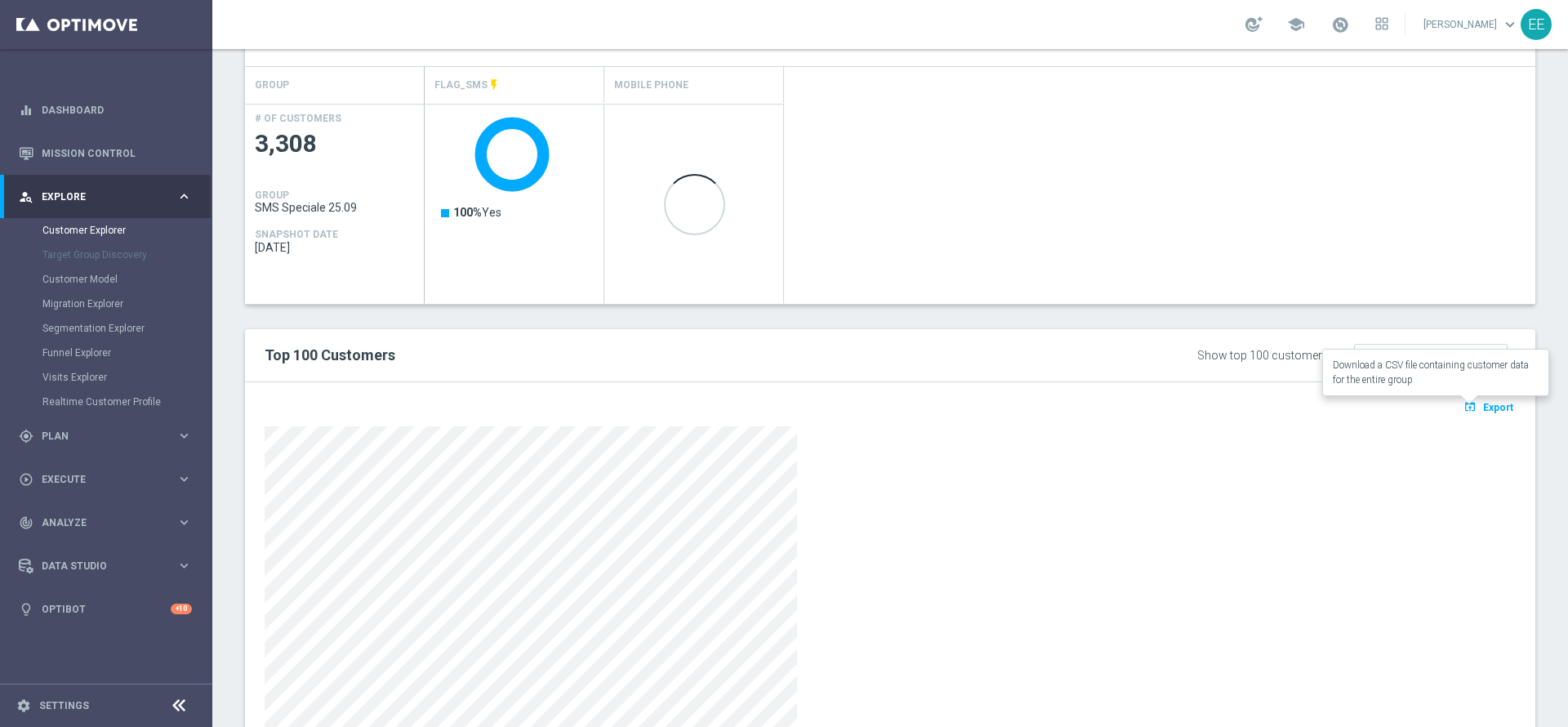
click at [1491, 412] on span "Export" at bounding box center [1498, 406] width 30 height 11
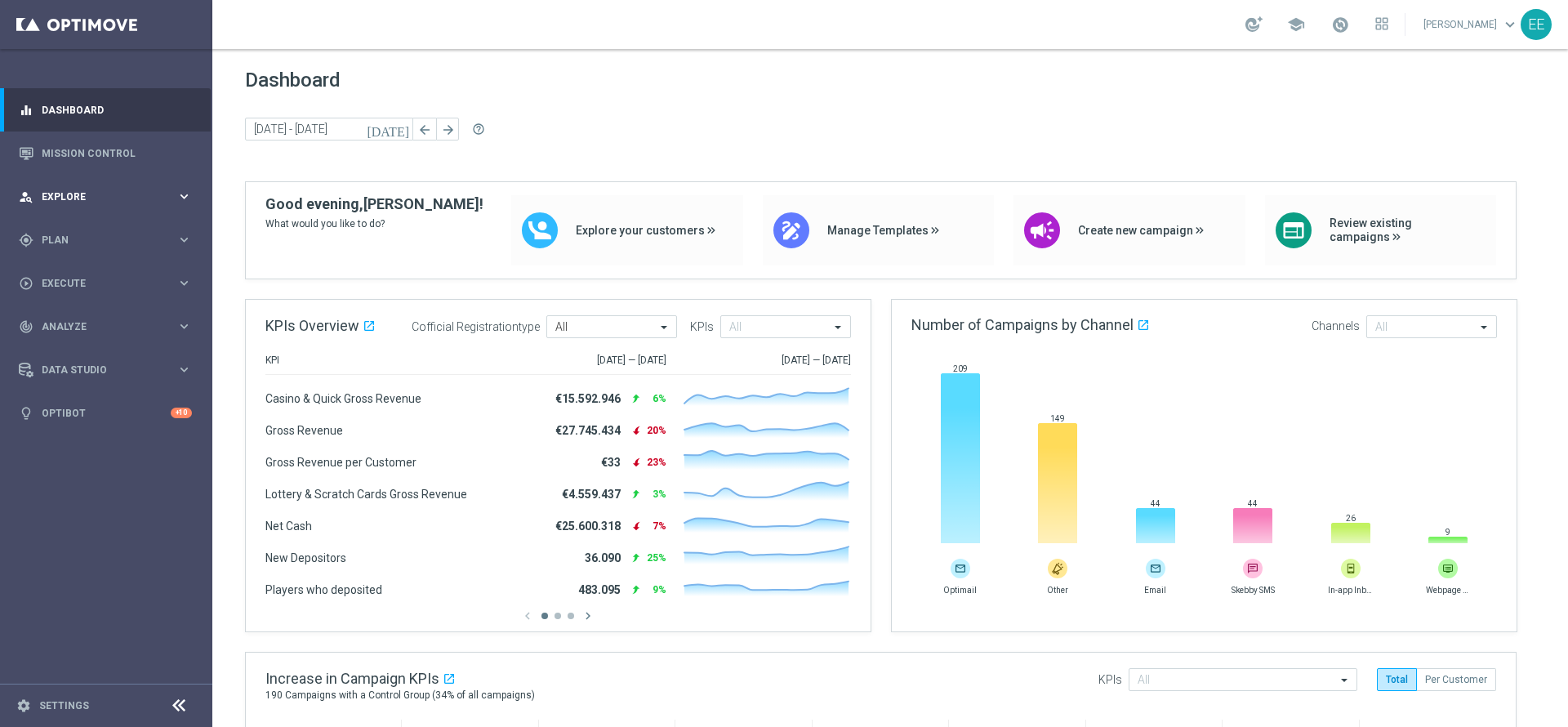
click at [43, 211] on div "person_search Explore keyboard_arrow_right" at bounding box center [106, 195] width 211 height 43
click at [48, 228] on div "gps_fixed Plan keyboard_arrow_right" at bounding box center [106, 239] width 211 height 43
click at [91, 271] on link "Target Groups" at bounding box center [107, 273] width 128 height 13
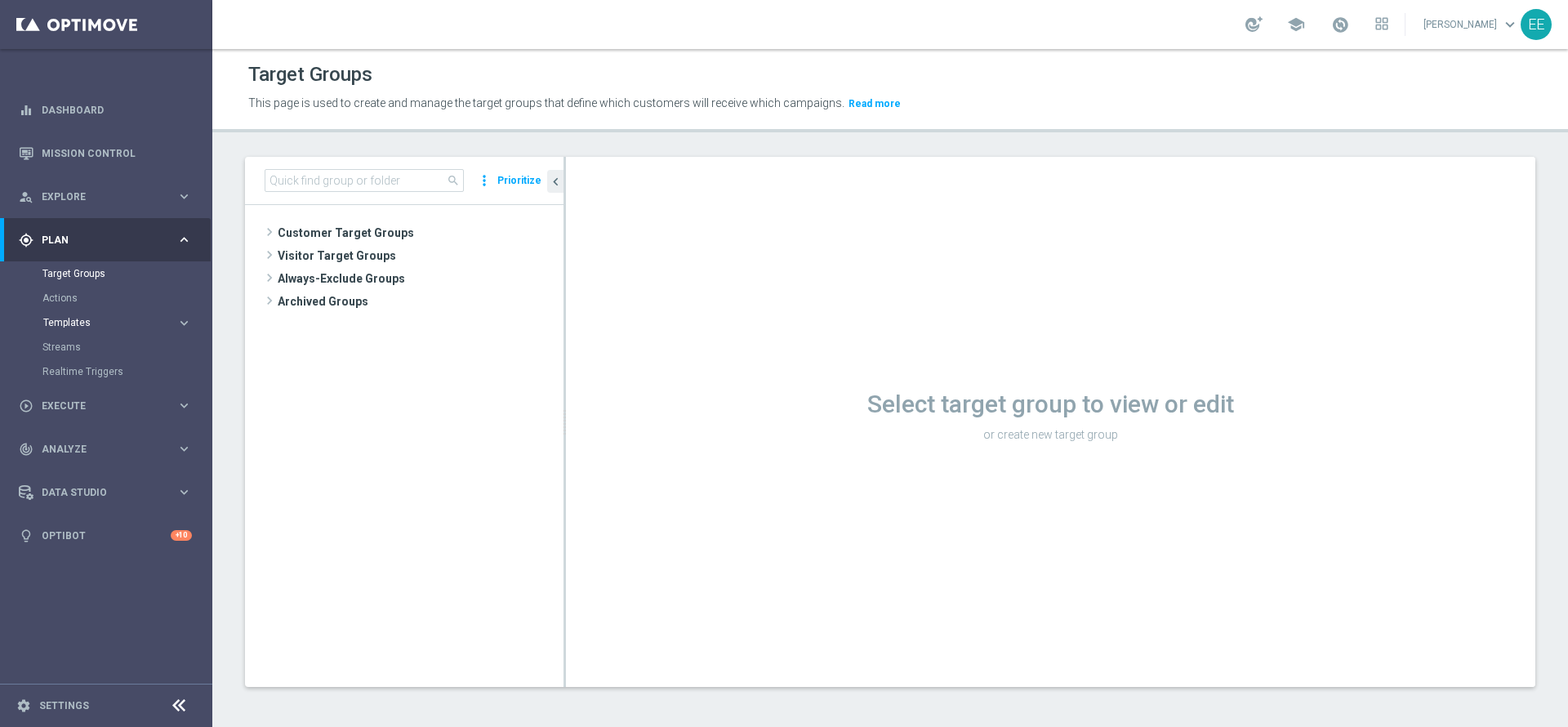
click at [74, 318] on span "Templates" at bounding box center [101, 323] width 117 height 10
click at [84, 346] on link "Optimail" at bounding box center [111, 347] width 120 height 13
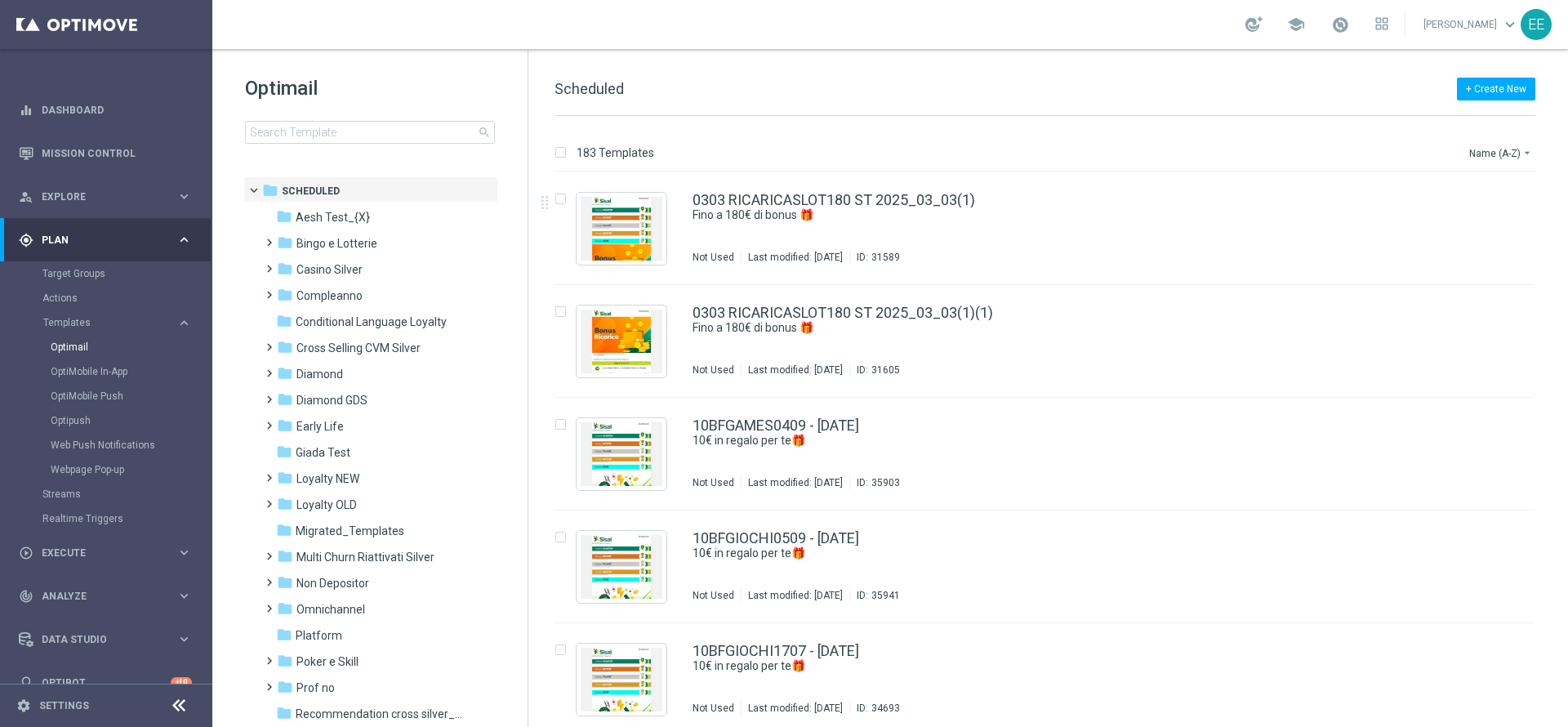
click at [410, 143] on div "Optimail search folder 1 Folder folder Scheduled more_vert folder Aesh Test_{X}…" at bounding box center [370, 149] width 315 height 202
click at [386, 133] on input at bounding box center [370, 131] width 250 height 23
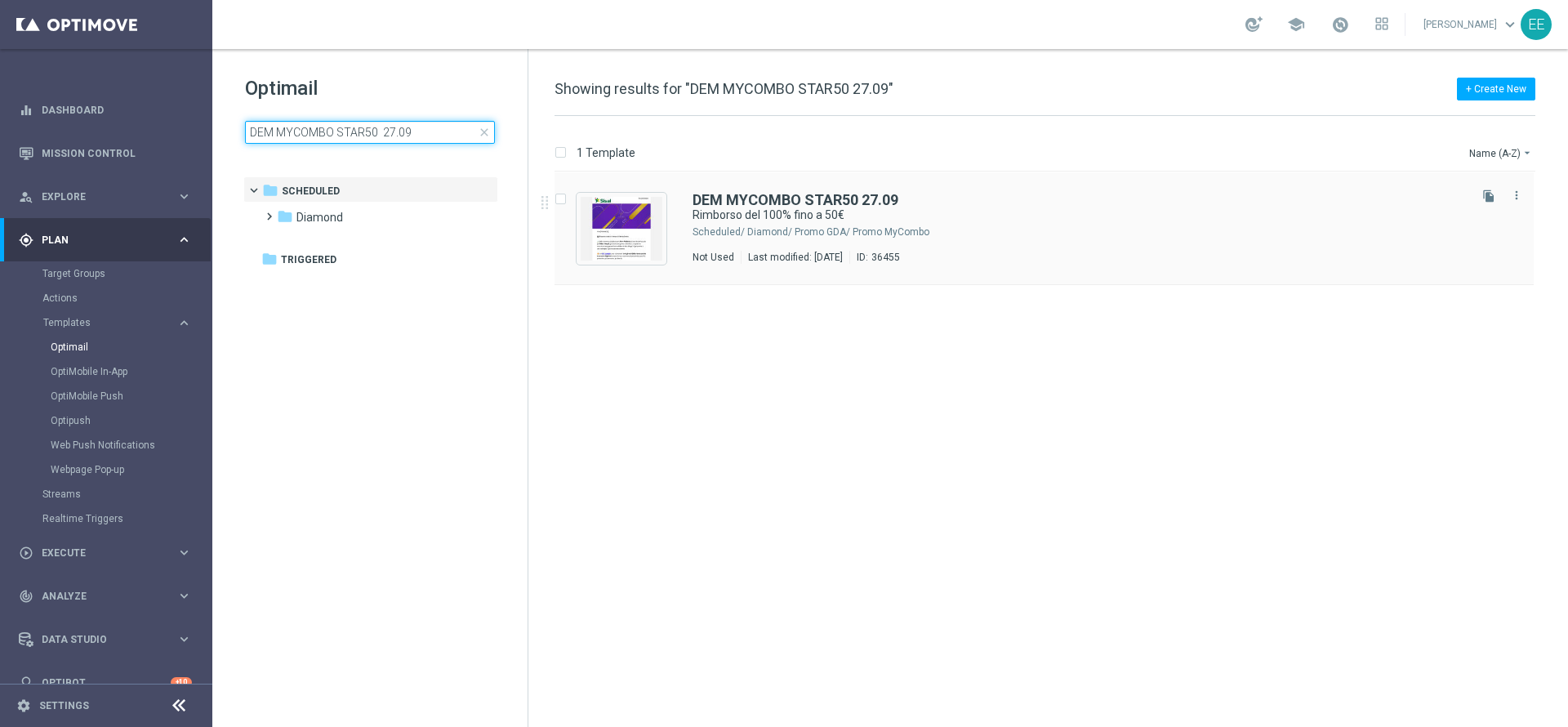
type input "DEM MYCOMBO STAR50 27.09"
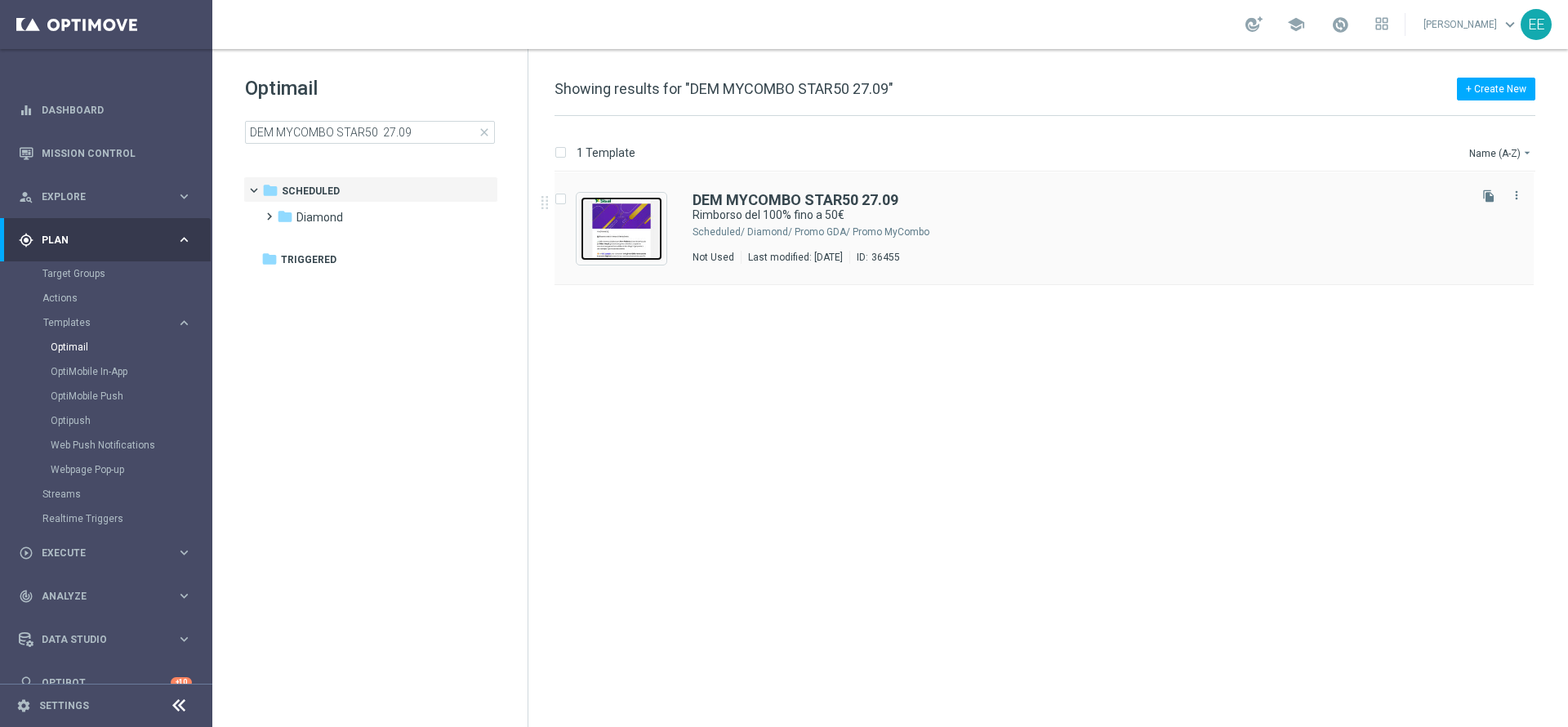
click at [635, 242] on img "Press SPACE to select this row." at bounding box center [622, 229] width 82 height 64
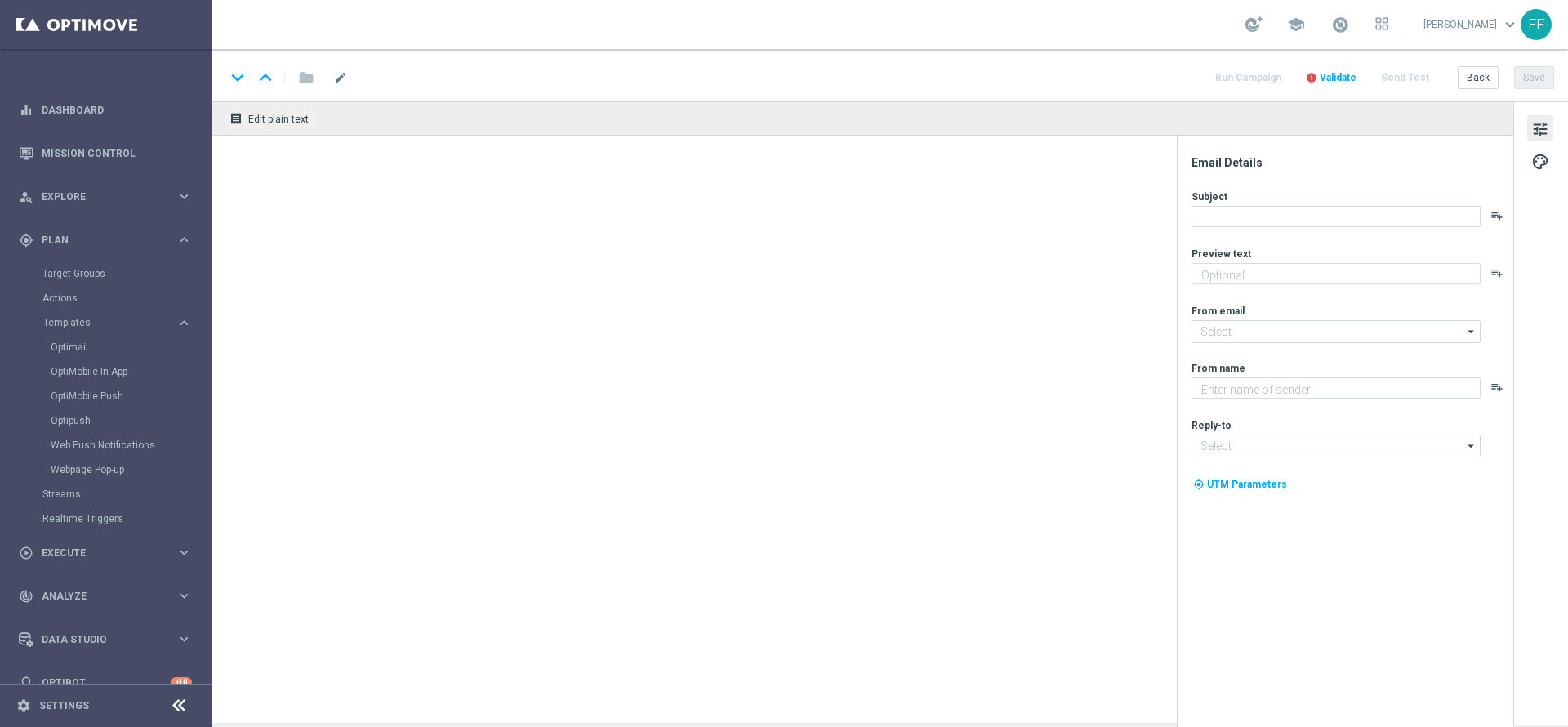
type textarea "🔥 Scopri la promo MyCombo"
type input "[EMAIL_ADDRESS][DOMAIN_NAME]"
type textarea "Sisal"
type input "[EMAIL_ADDRESS][DOMAIN_NAME]"
